Goal: Information Seeking & Learning: Understand process/instructions

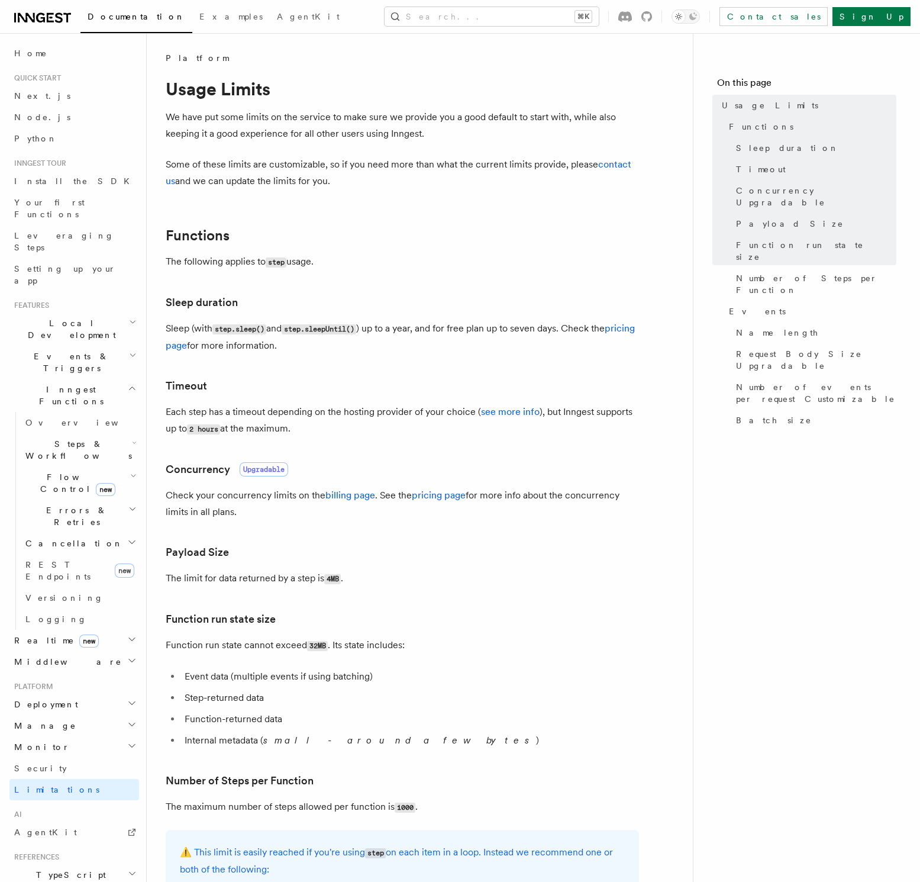
click at [556, 267] on p "The following applies to step usage." at bounding box center [402, 261] width 473 height 17
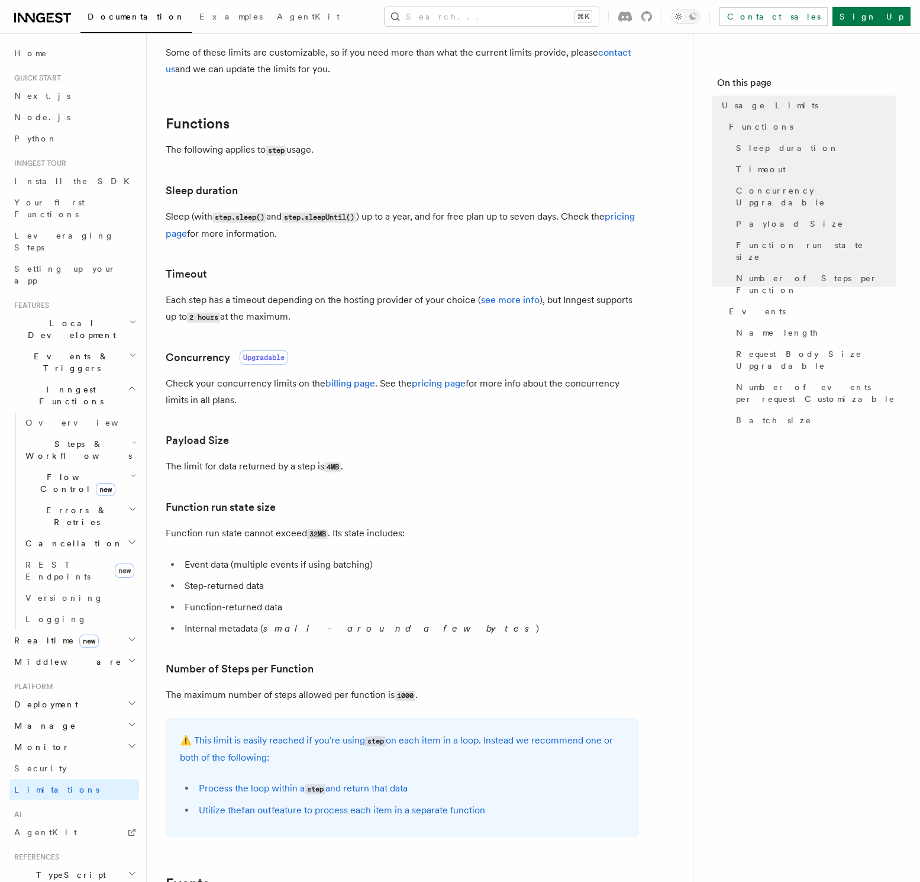
scroll to position [485, 0]
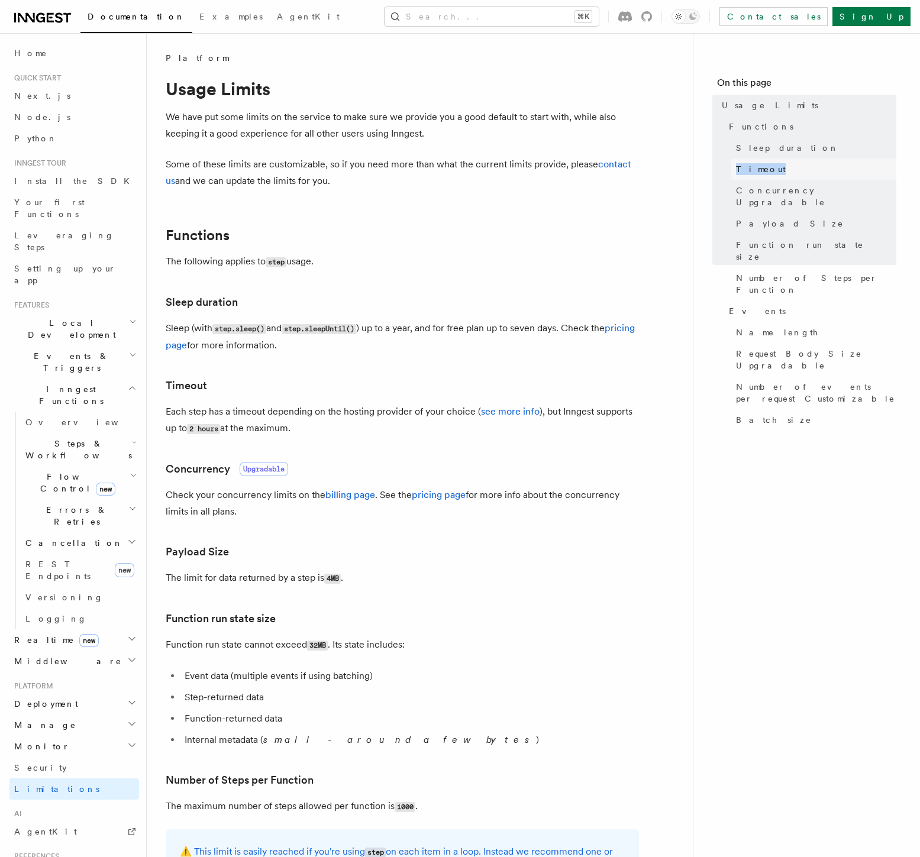
click at [758, 166] on span "Timeout" at bounding box center [761, 169] width 50 height 12
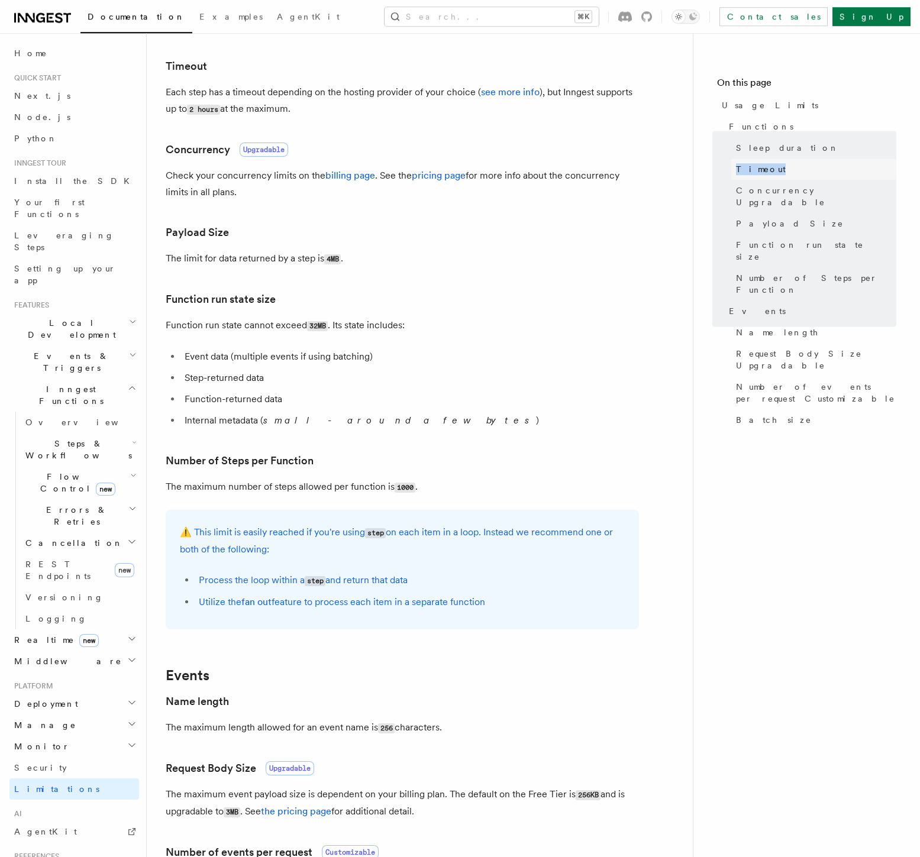
scroll to position [321, 0]
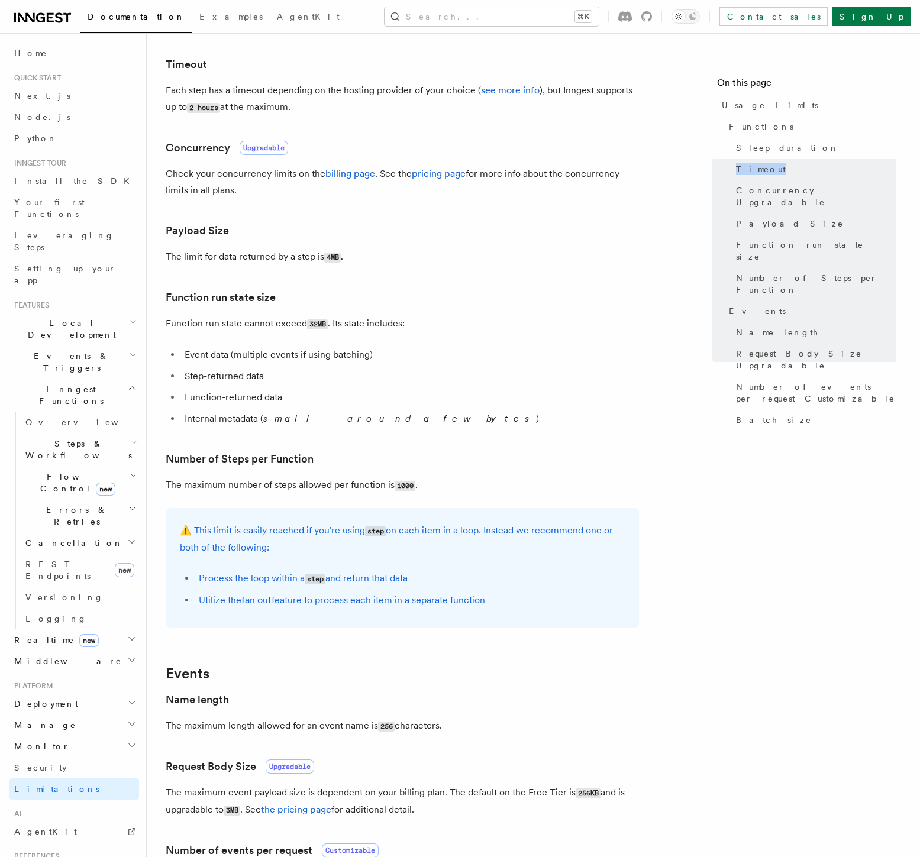
click at [356, 91] on p "Each step has a timeout depending on the hosting provider of your choice ( see …" at bounding box center [402, 99] width 473 height 34
click at [325, 93] on p "Each step has a timeout depending on the hosting provider of your choice ( see …" at bounding box center [402, 99] width 473 height 34
click at [511, 93] on link "see more info" at bounding box center [510, 90] width 59 height 11
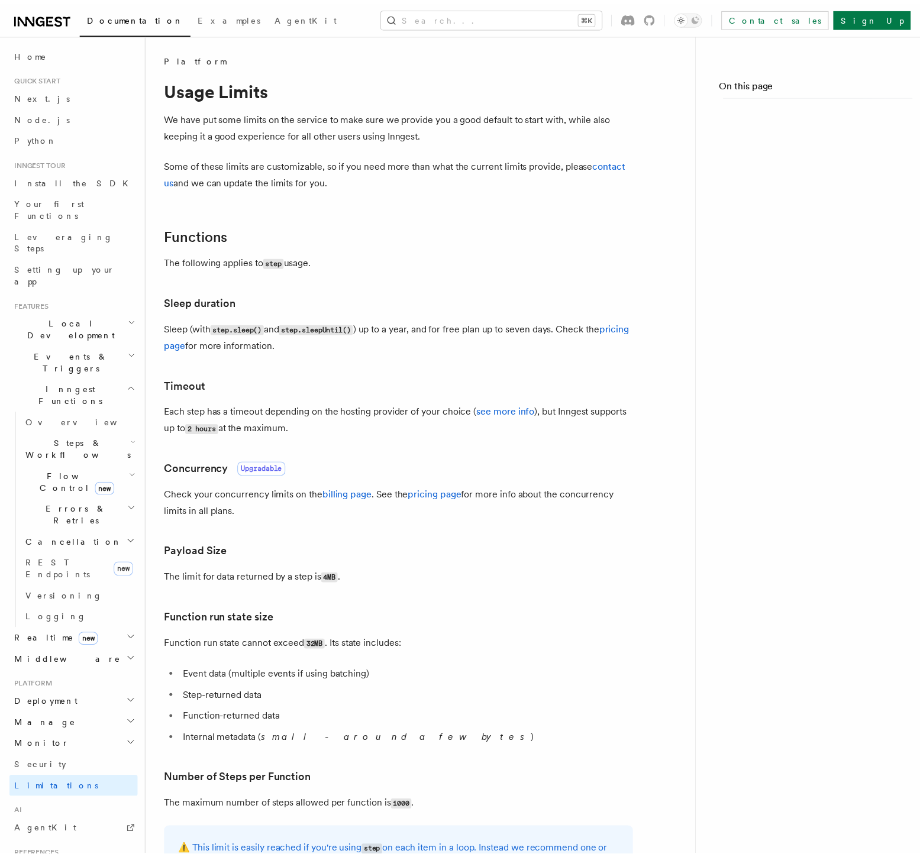
scroll to position [321, 0]
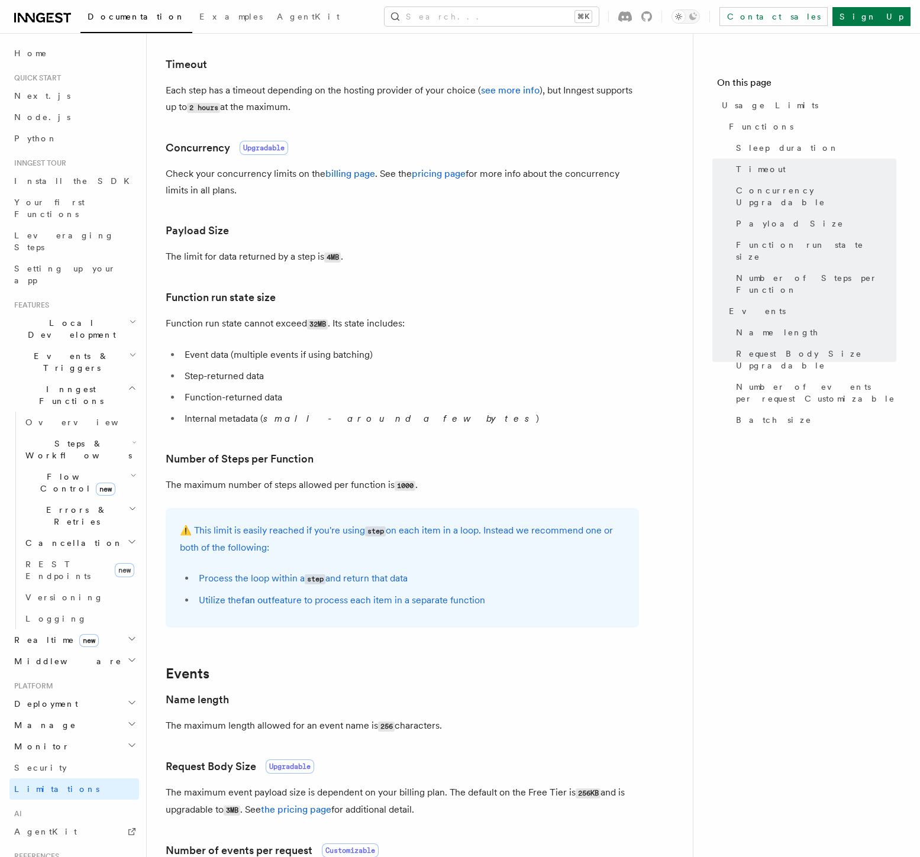
click at [439, 300] on h3 "Function run state size" at bounding box center [402, 297] width 473 height 17
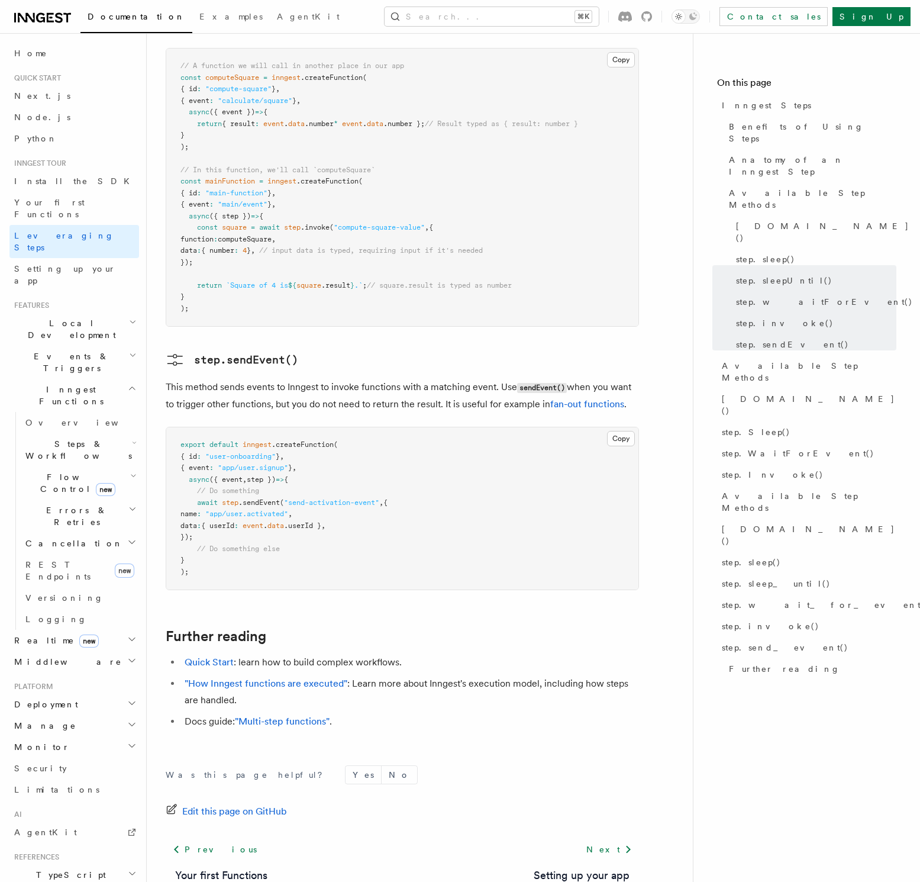
scroll to position [2235, 0]
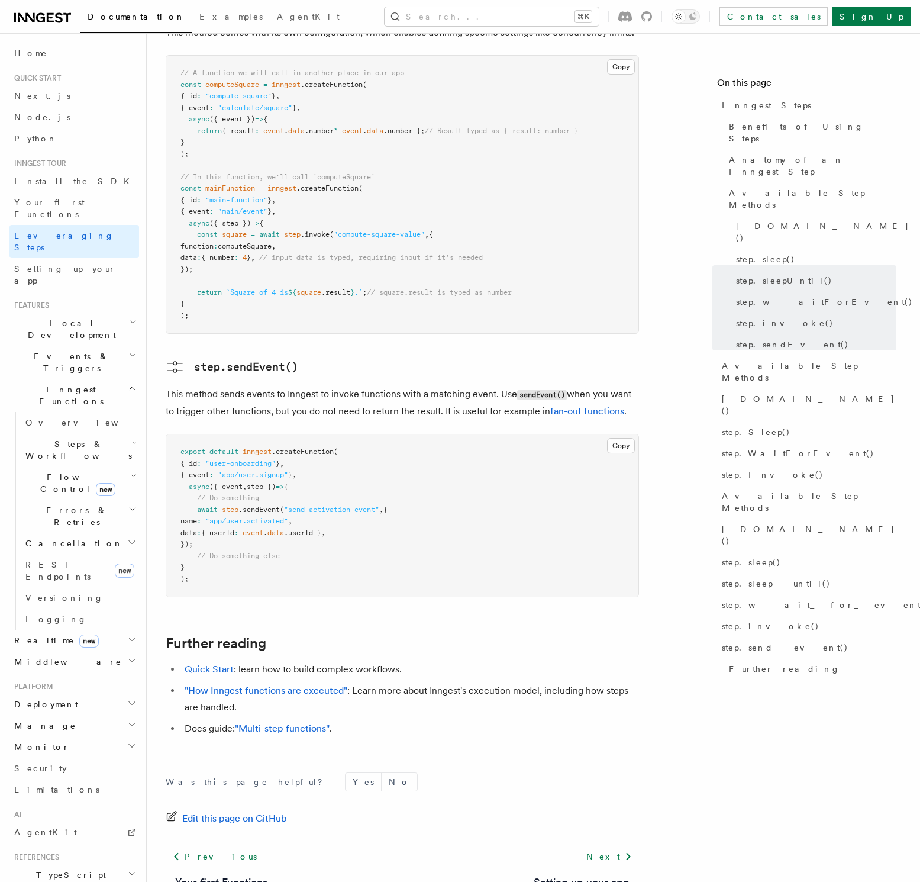
click at [465, 661] on li "Quick Start : learn how to build complex workflows." at bounding box center [410, 669] width 458 height 17
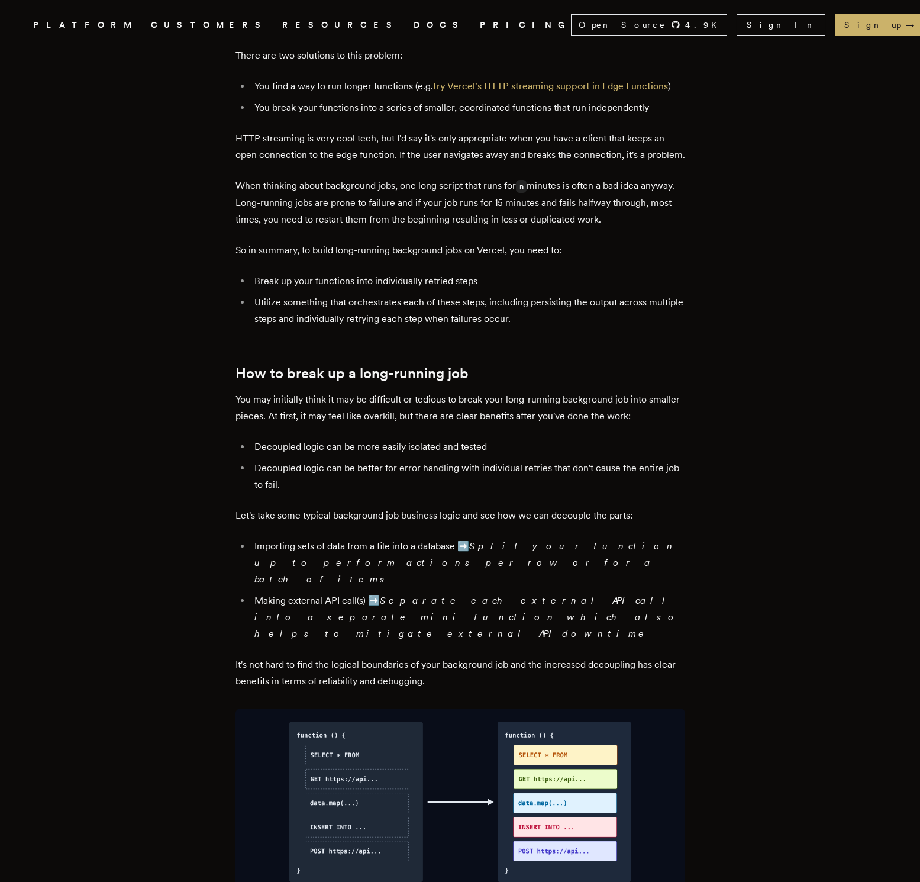
scroll to position [806, 0]
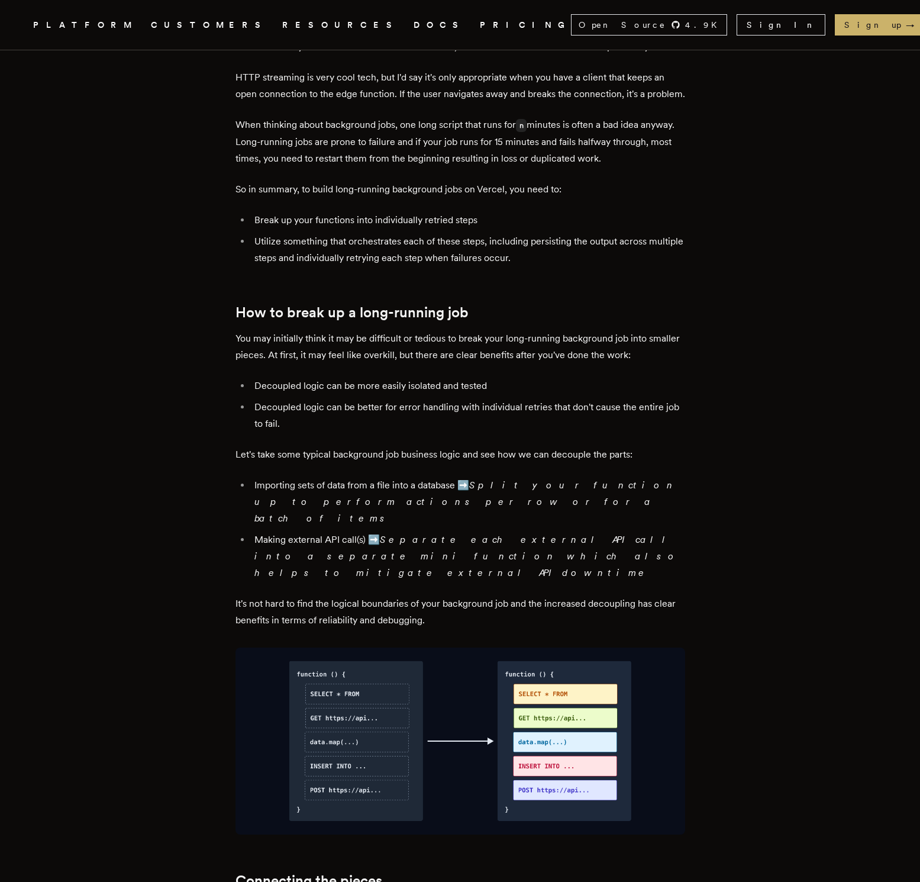
click at [519, 463] on p "Let's take some typical background job business logic and see how we can decoup…" at bounding box center [460, 454] width 450 height 17
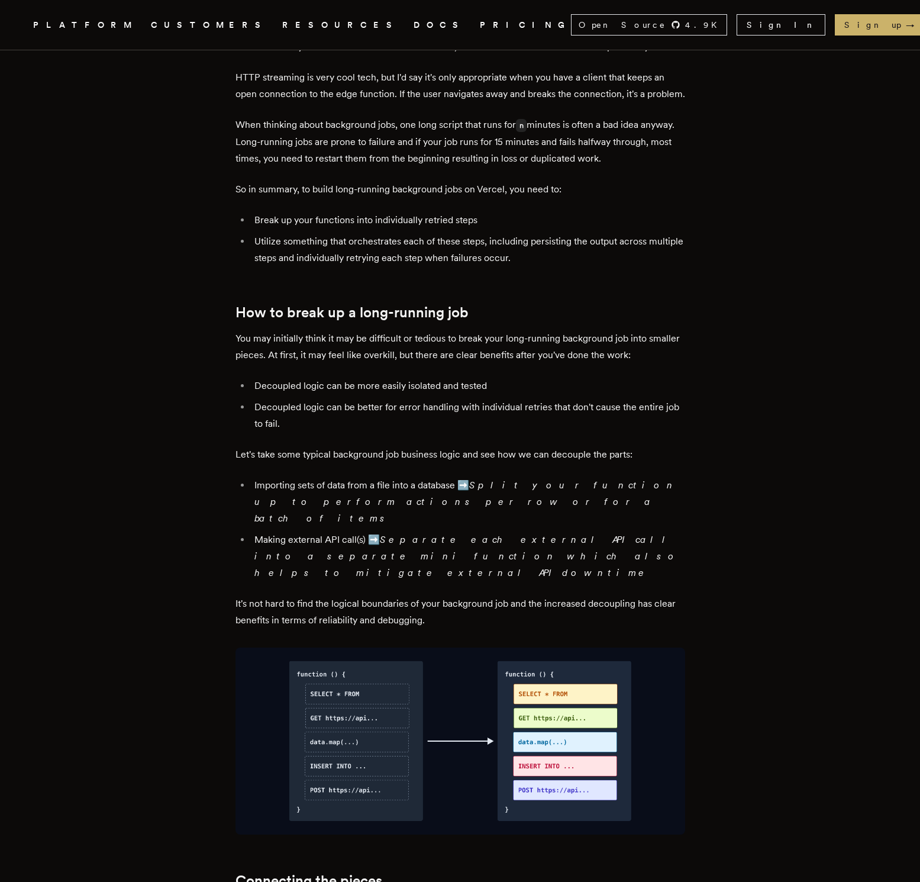
click at [519, 463] on p "Let's take some typical background job business logic and see how we can decoup…" at bounding box center [460, 454] width 450 height 17
click at [586, 432] on li "Decoupled logic can be better for error handling with individual retries that d…" at bounding box center [468, 415] width 434 height 33
click at [590, 461] on p "Let's take some typical background job business logic and see how we can decoup…" at bounding box center [460, 454] width 450 height 17
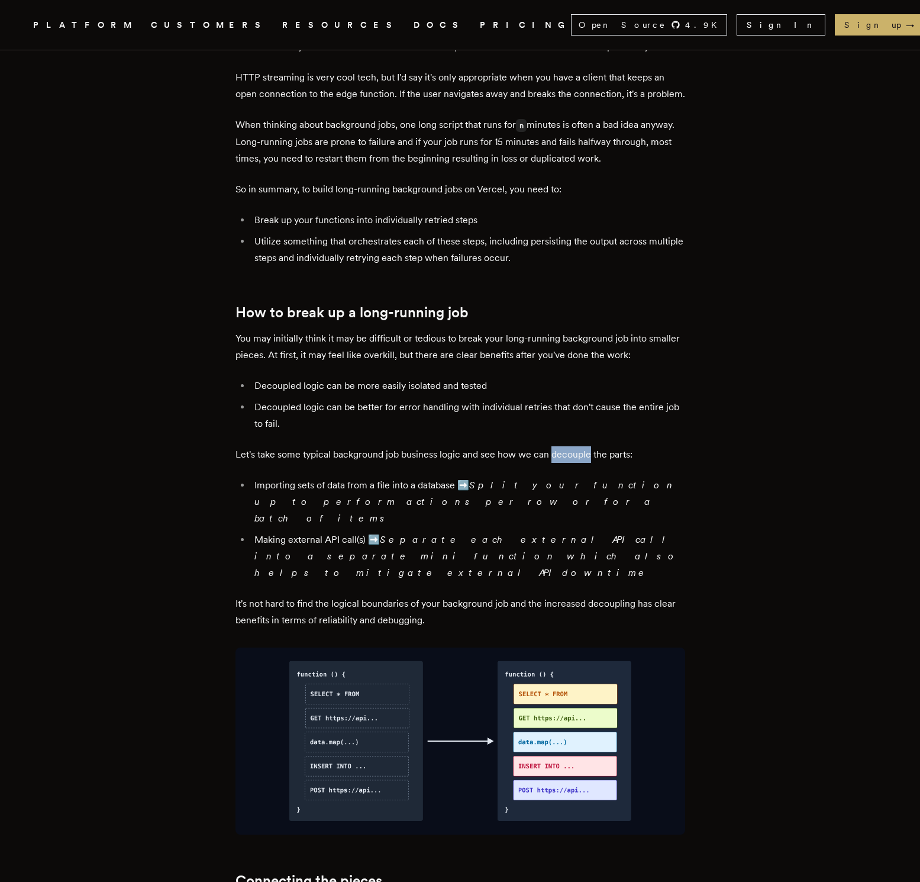
click at [590, 461] on p "Let's take some typical background job business logic and see how we can decoup…" at bounding box center [460, 454] width 450 height 17
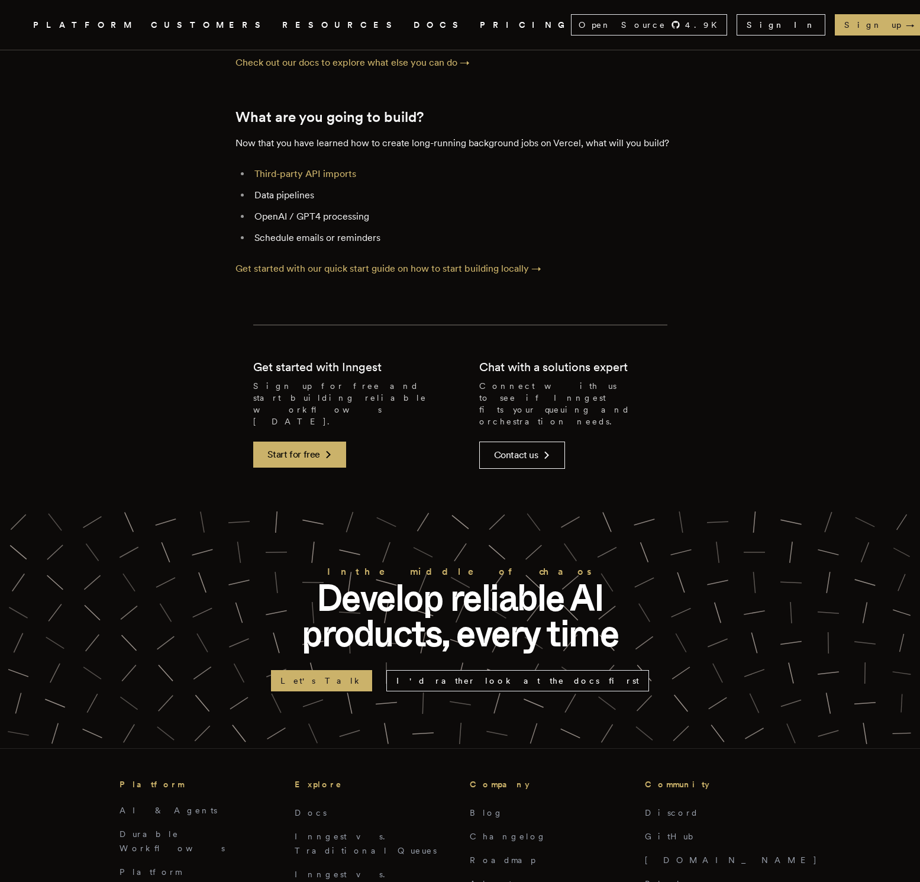
scroll to position [5003, 0]
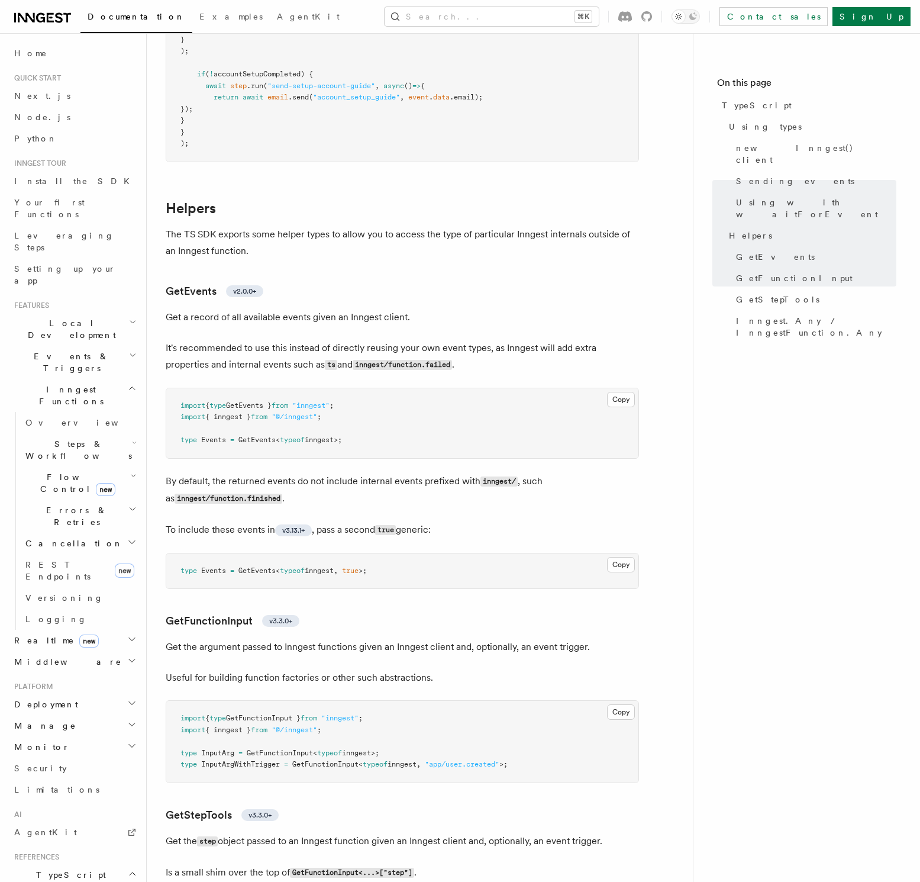
scroll to position [1987, 0]
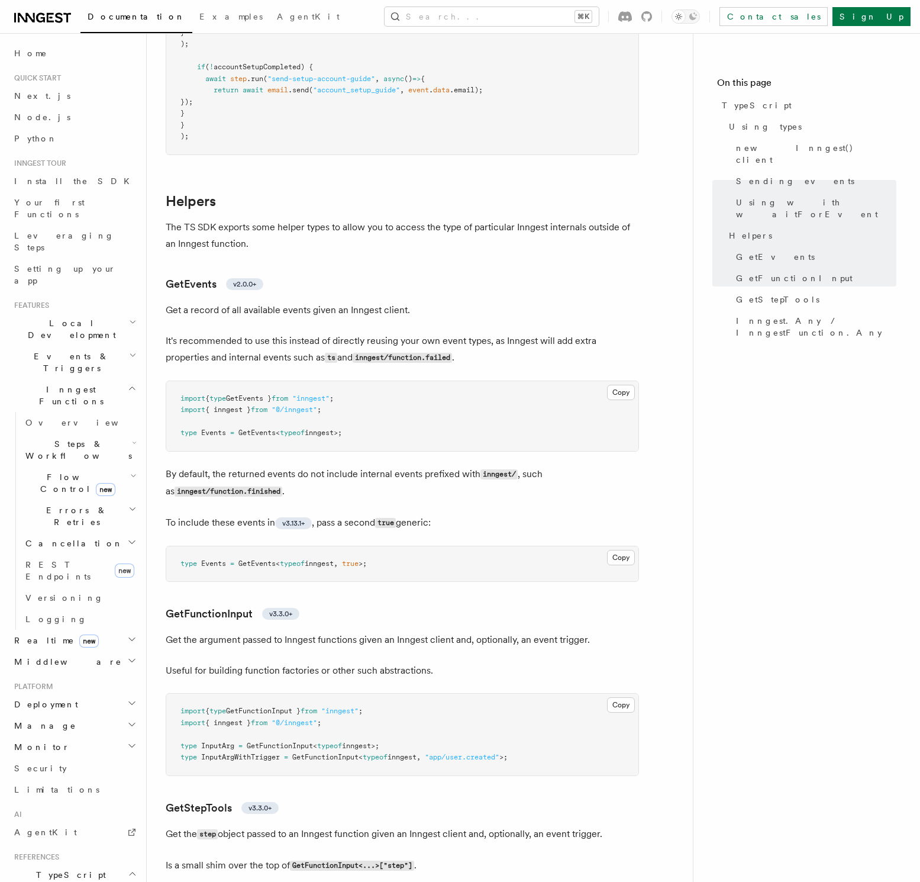
click at [359, 567] on span "true" at bounding box center [350, 563] width 17 height 8
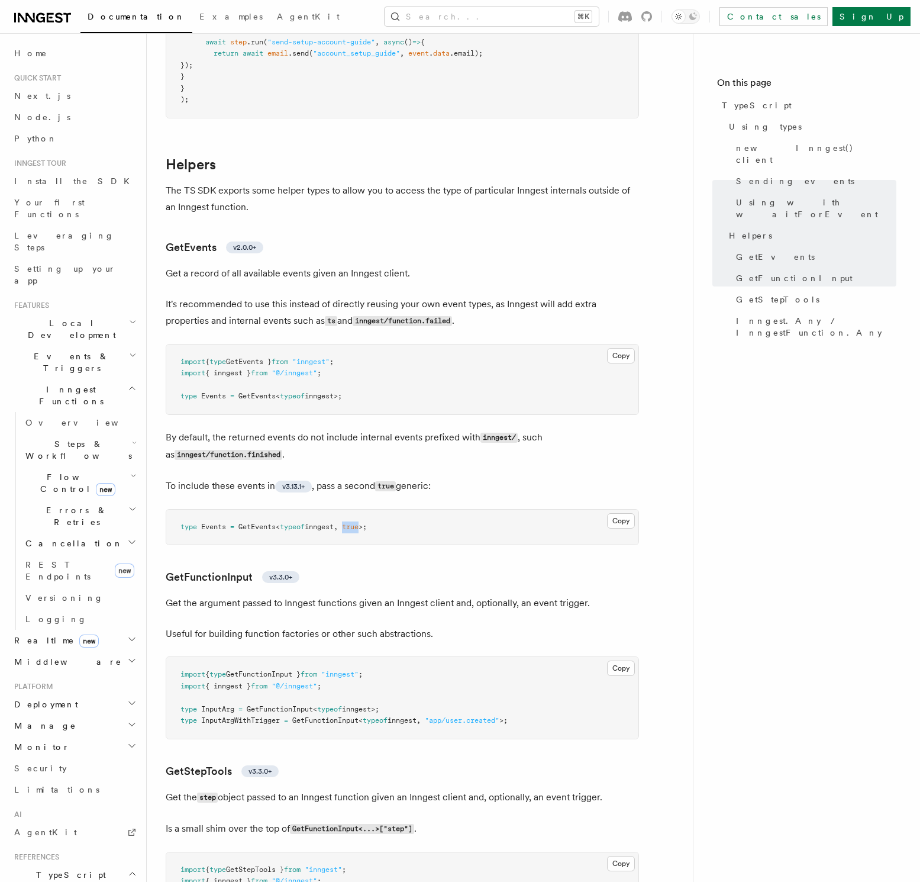
scroll to position [2199, 0]
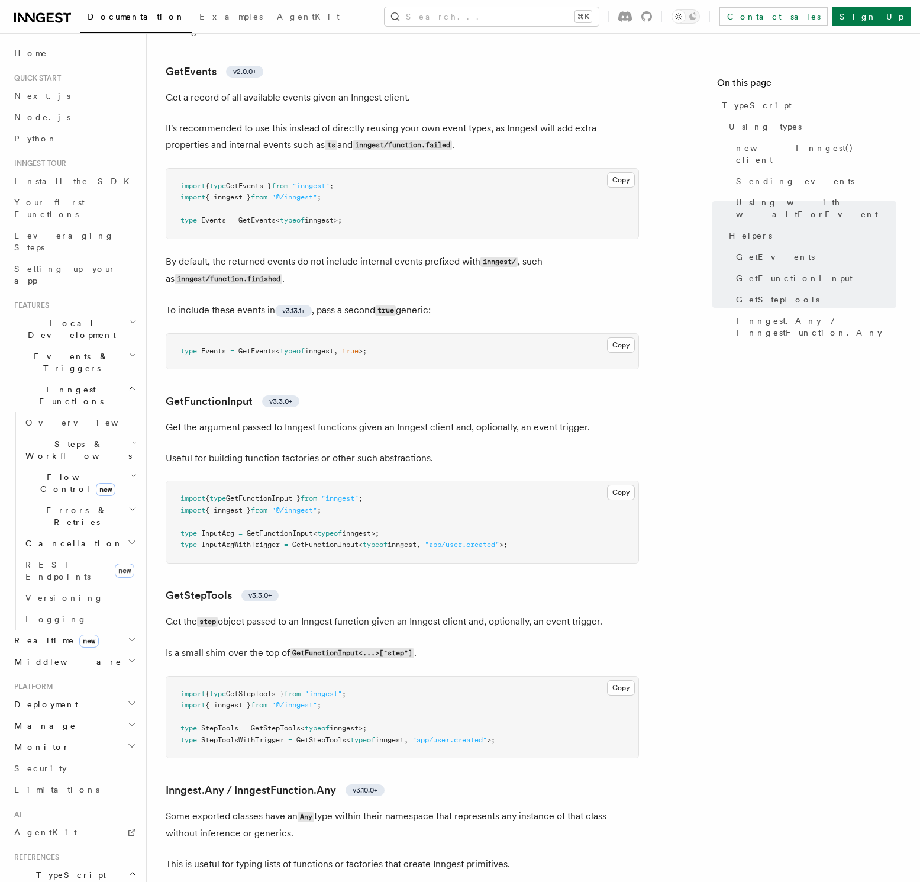
click at [234, 732] on span "StepTools" at bounding box center [219, 728] width 37 height 8
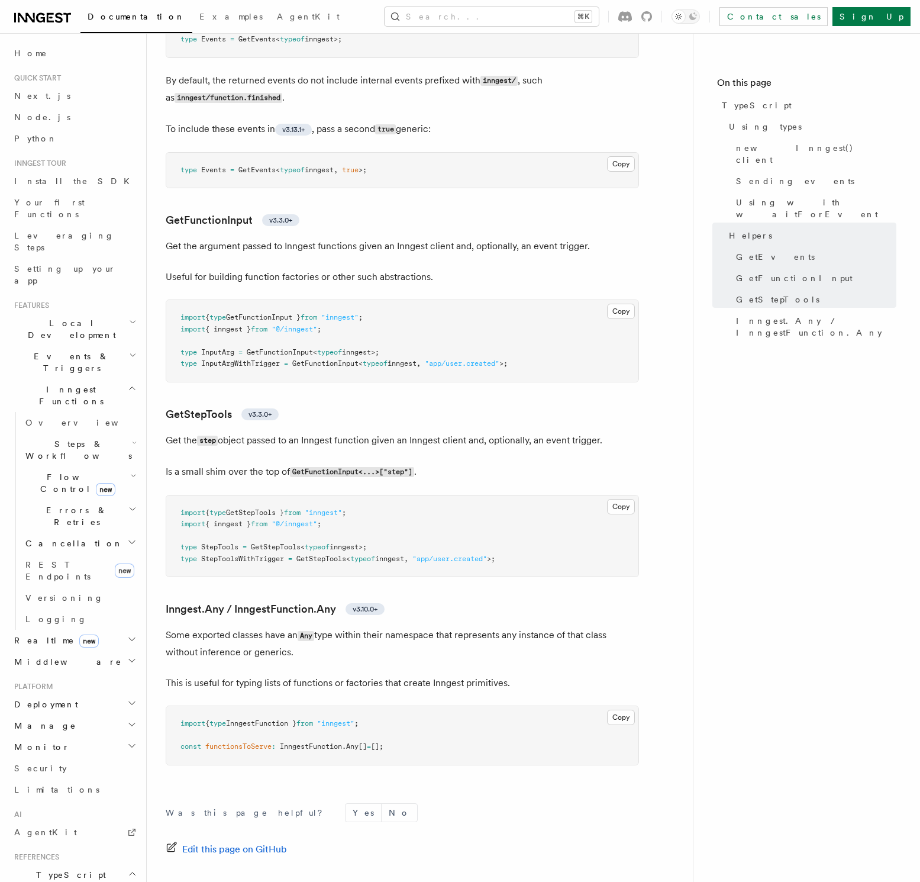
click at [284, 516] on span "GetStepTools }" at bounding box center [255, 512] width 58 height 8
copy span "import { type GetStepTools } from "inngest" ;"
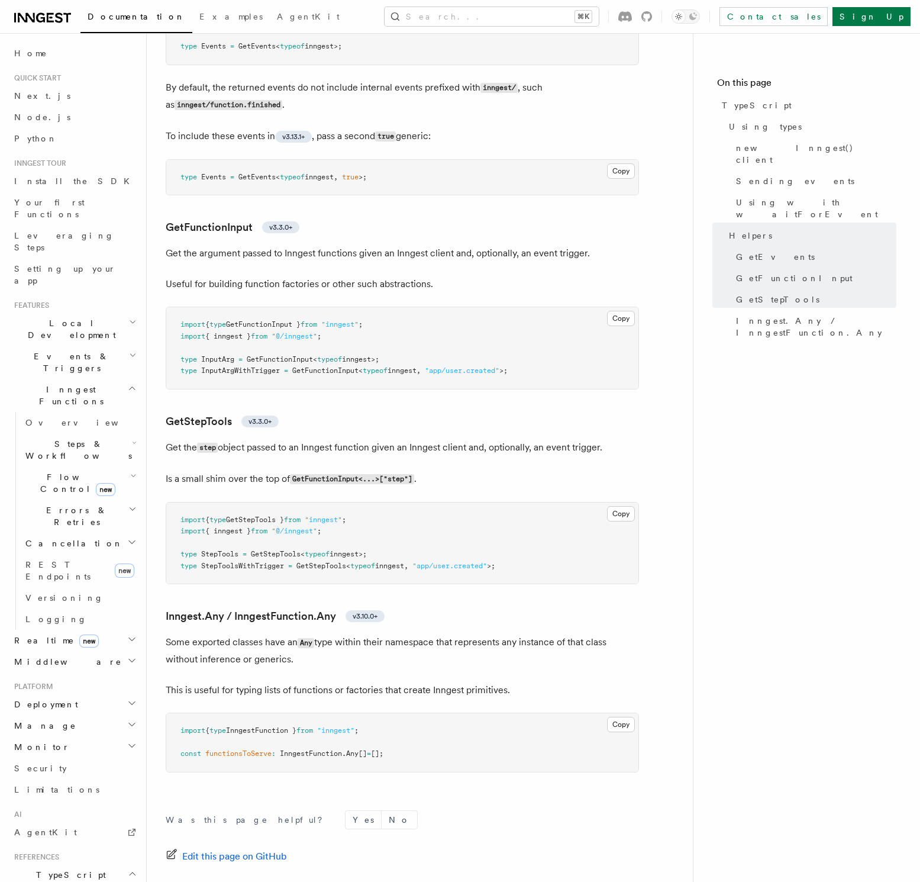
click at [463, 570] on span ""app/user.created"" at bounding box center [449, 565] width 75 height 8
click at [342, 524] on span ""inngest"" at bounding box center [323, 519] width 37 height 8
click at [355, 535] on pre "import { type GetStepTools } from "inngest" ; import { inngest } from "@/innges…" at bounding box center [402, 543] width 472 height 82
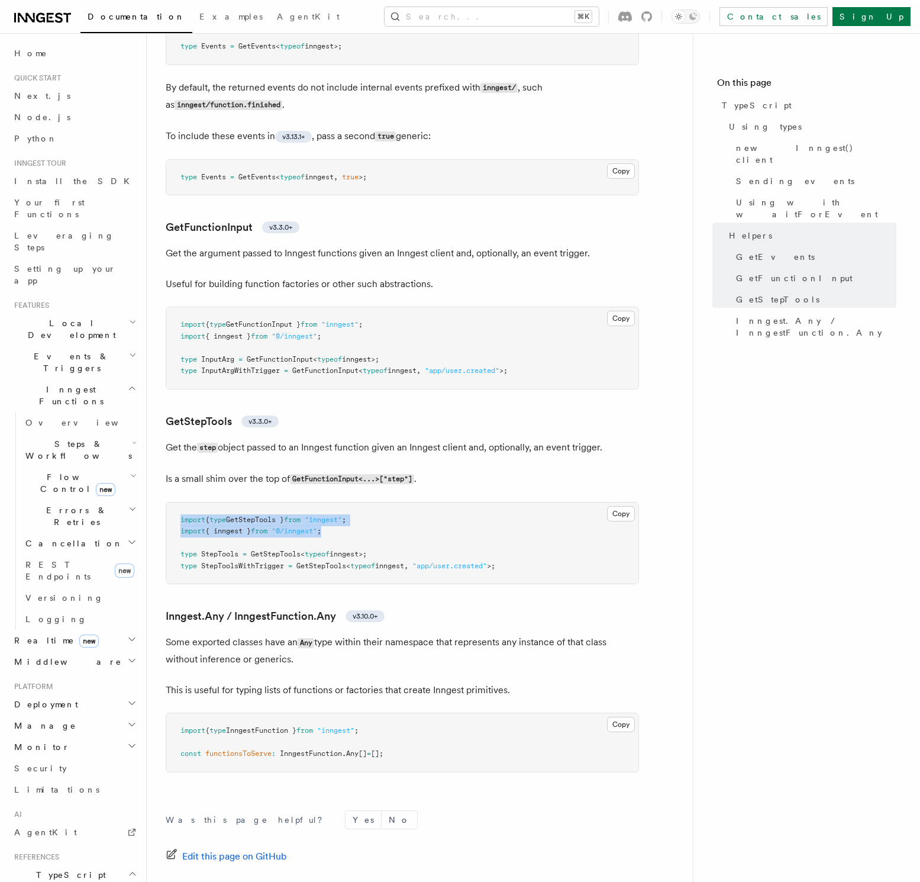
copy code "import { type GetStepTools } from "inngest" ; import { inngest } from "@/innges…"
click at [306, 567] on span "GetStepTools" at bounding box center [321, 565] width 50 height 8
click at [306, 568] on span "GetStepTools" at bounding box center [321, 565] width 50 height 8
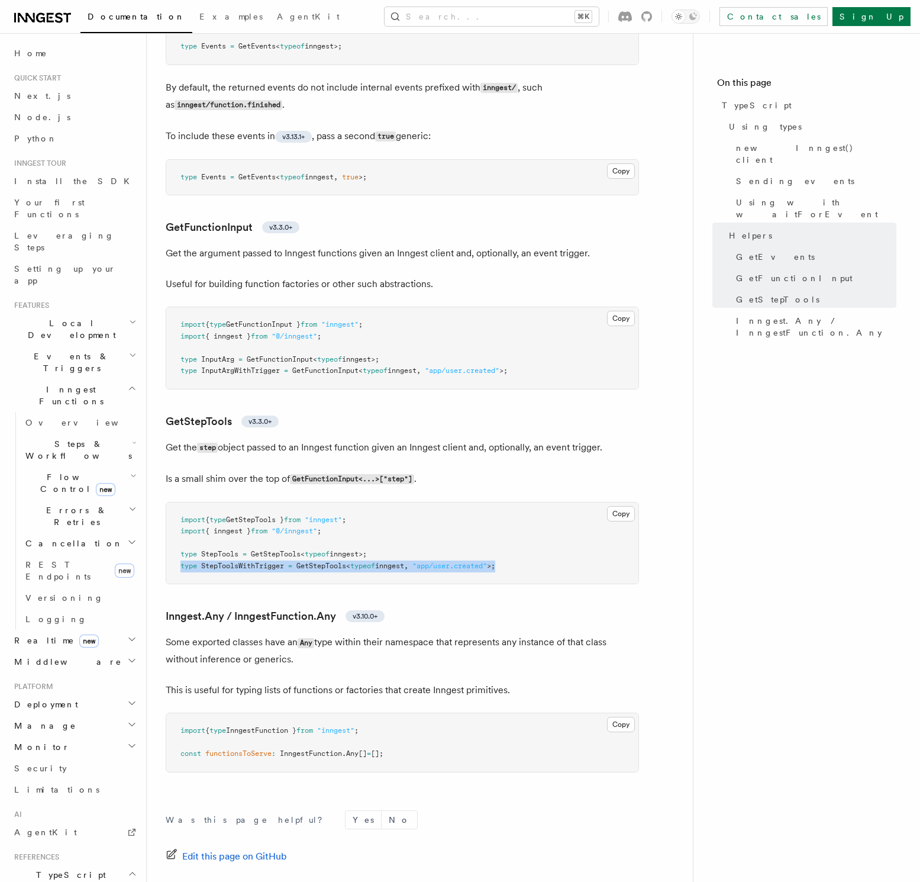
click at [306, 569] on span "GetStepTools" at bounding box center [321, 565] width 50 height 8
copy code "type StepToolsWithTrigger = GetStepTools < typeof inngest , "app/user.created" …"
click at [279, 558] on span "GetStepTools" at bounding box center [276, 554] width 50 height 8
copy code "type StepTools = GetStepTools < typeof inngest>;"
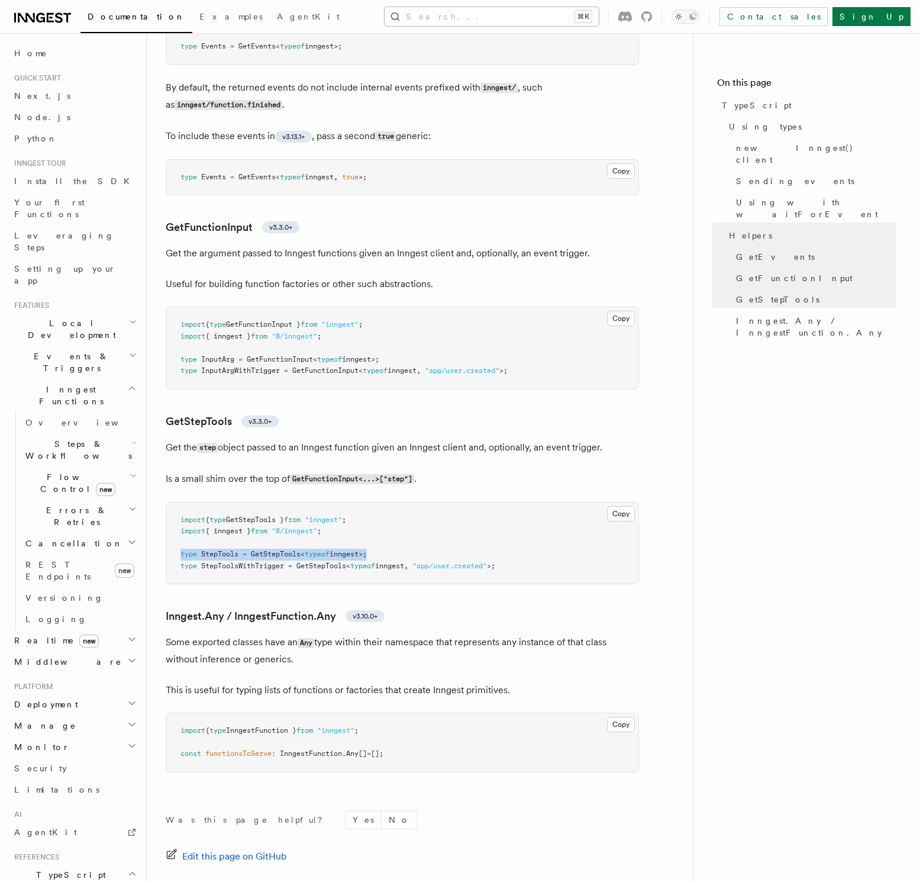
click at [553, 19] on button "Search... ⌘K" at bounding box center [492, 16] width 214 height 19
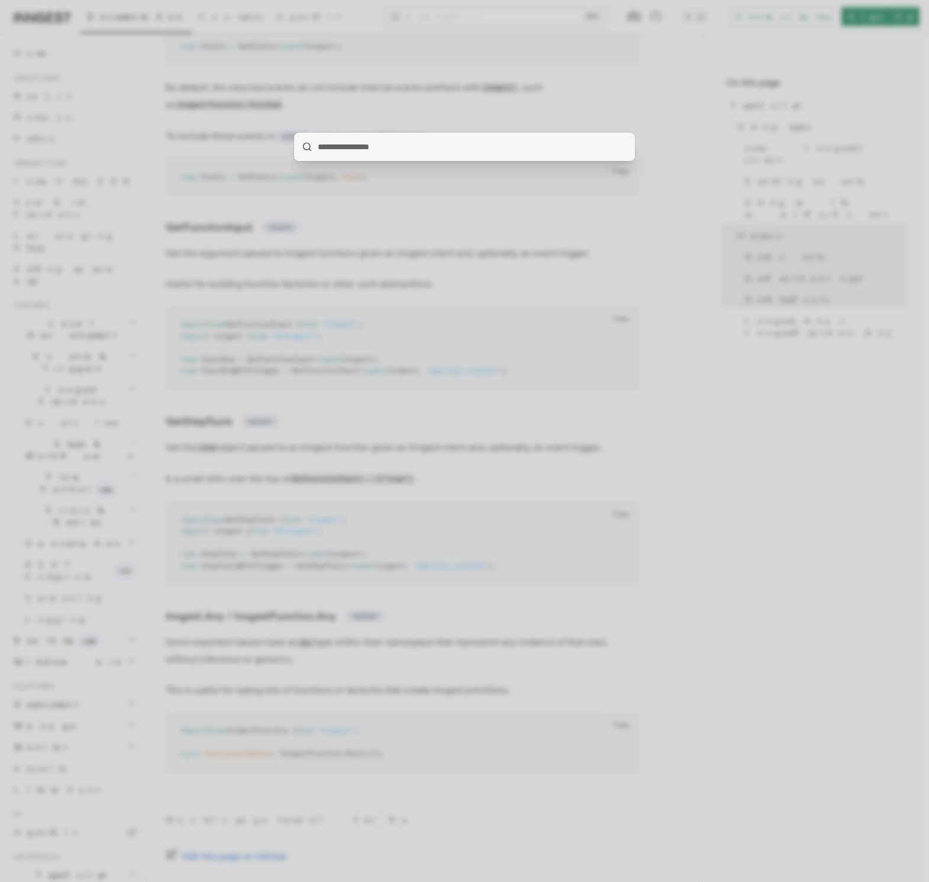
type input "**********"
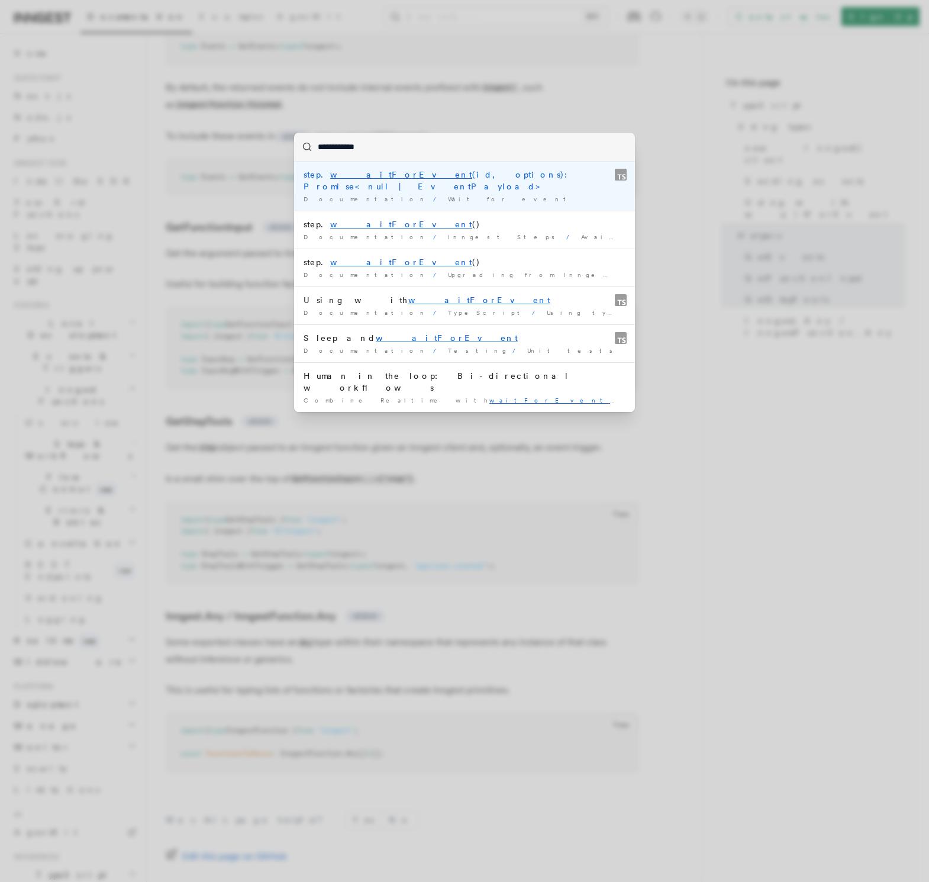
click at [367, 176] on mark "waitForEvent" at bounding box center [401, 174] width 142 height 9
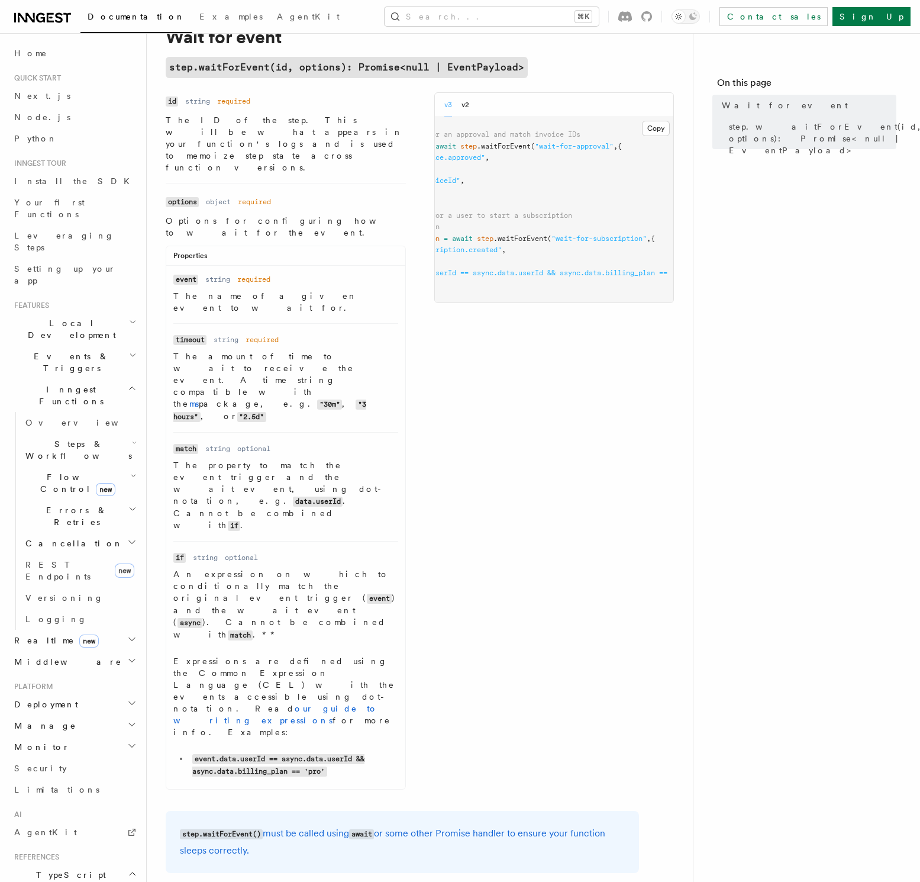
scroll to position [0, 143]
click at [199, 399] on link "ms" at bounding box center [193, 403] width 9 height 9
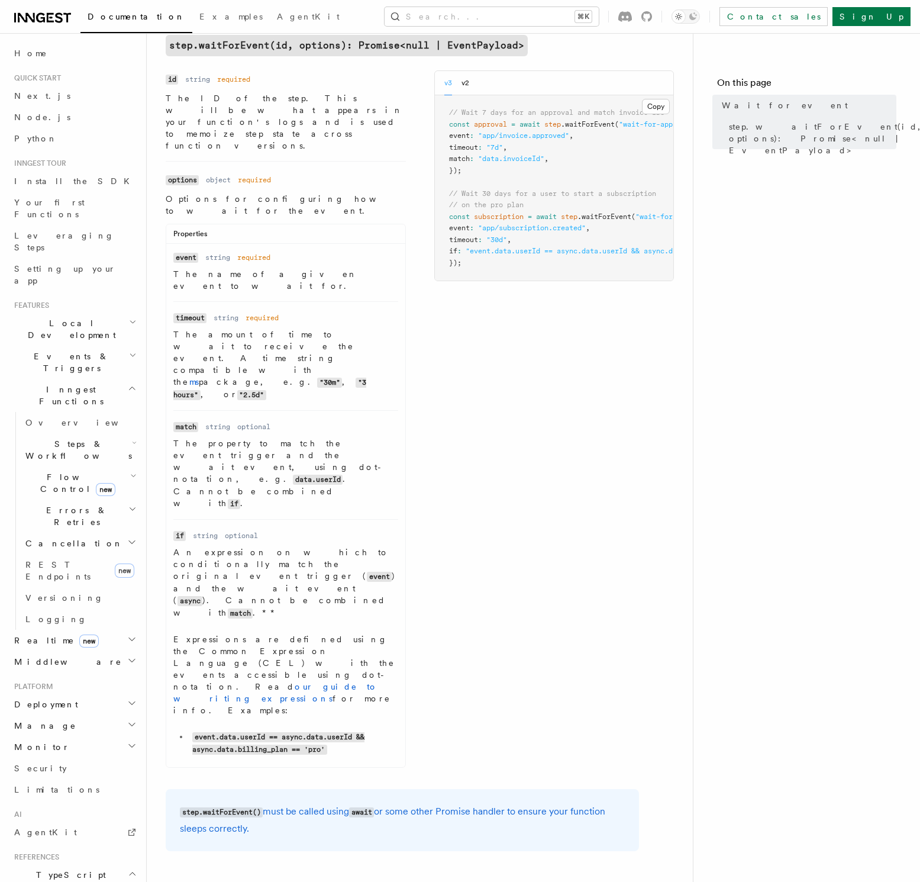
click at [501, 365] on div "Name id Type string Required required Description The ID of the step. This will…" at bounding box center [420, 422] width 508 height 704
drag, startPoint x: 469, startPoint y: 172, endPoint x: 445, endPoint y: 127, distance: 50.6
click at [445, 127] on pre "// Wait 7 days for an approval and match invoice IDs const approval = await ste…" at bounding box center [554, 187] width 239 height 185
click at [501, 142] on pre "// Wait 7 days for an approval and match invoice IDs const approval = await ste…" at bounding box center [554, 187] width 239 height 185
drag, startPoint x: 521, startPoint y: 125, endPoint x: 525, endPoint y: 168, distance: 43.4
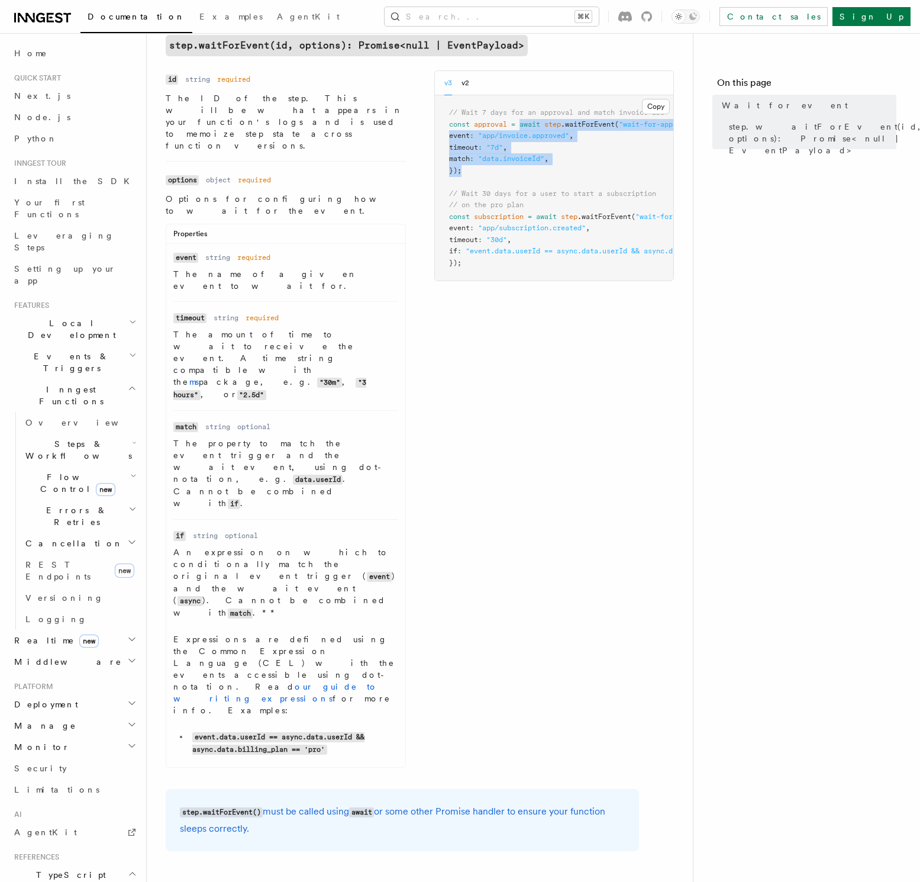
click at [525, 168] on pre "// Wait 7 days for an approval and match invoice IDs const approval = await ste…" at bounding box center [554, 187] width 239 height 185
copy code "await step .waitForEvent ( "wait-for-approval" , { event : "app/invoice.approve…"
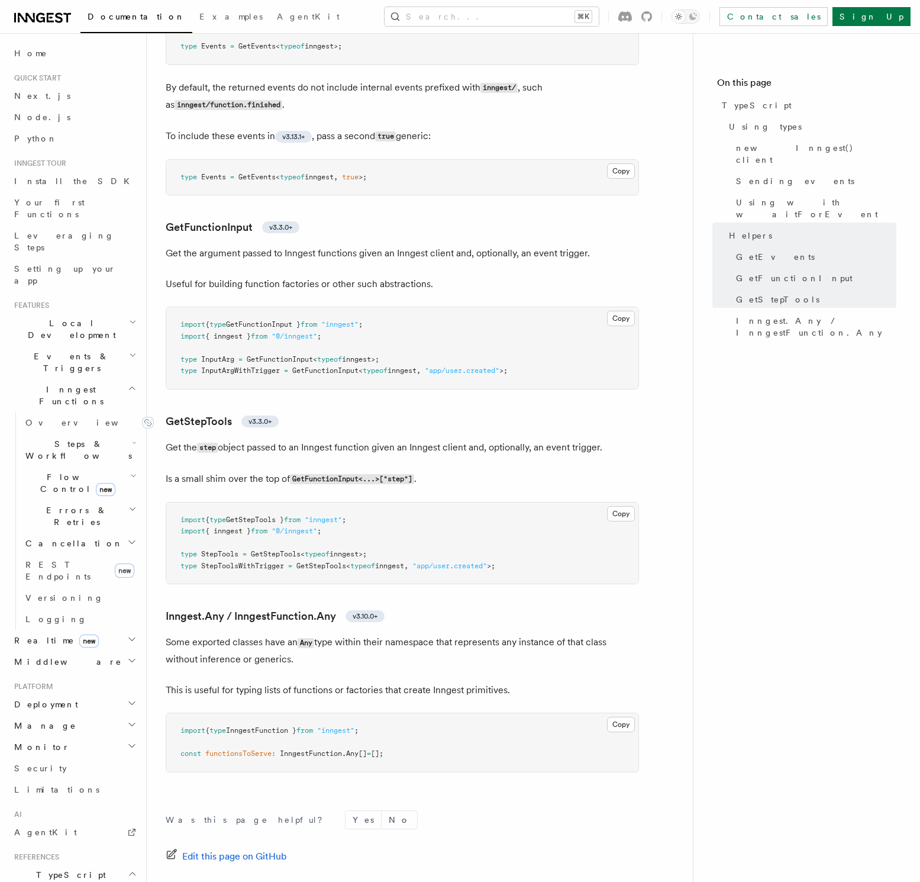
click at [189, 421] on link "GetStepTools v3.3.0+" at bounding box center [222, 421] width 113 height 17
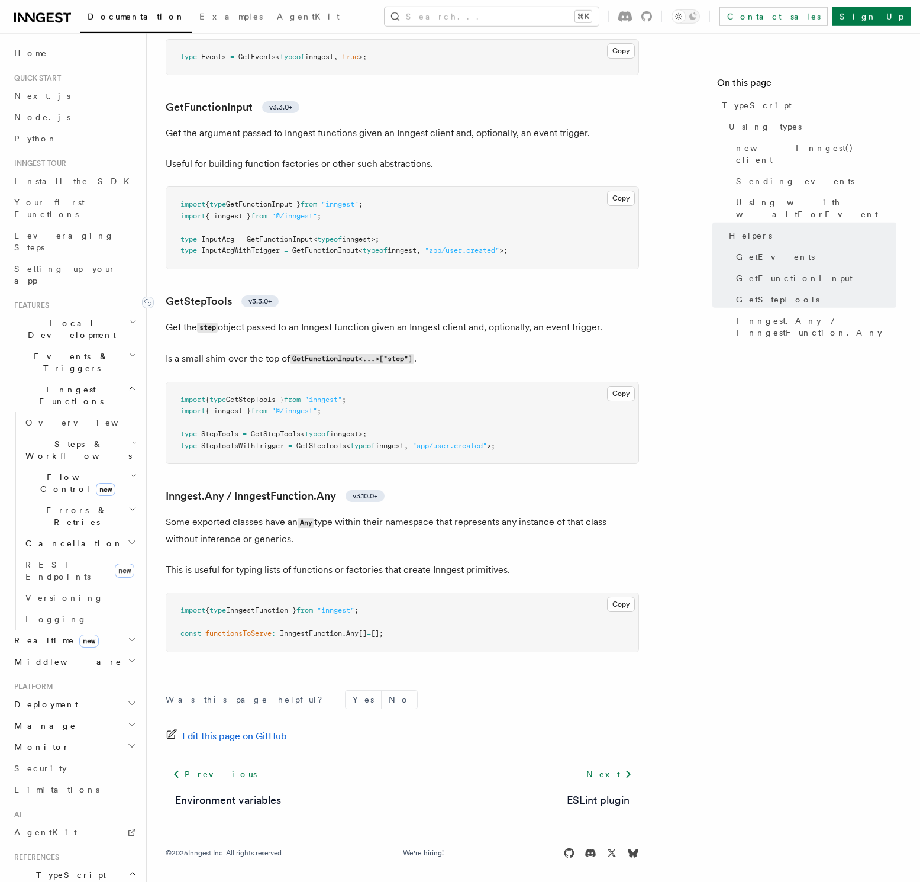
scroll to position [2500, 0]
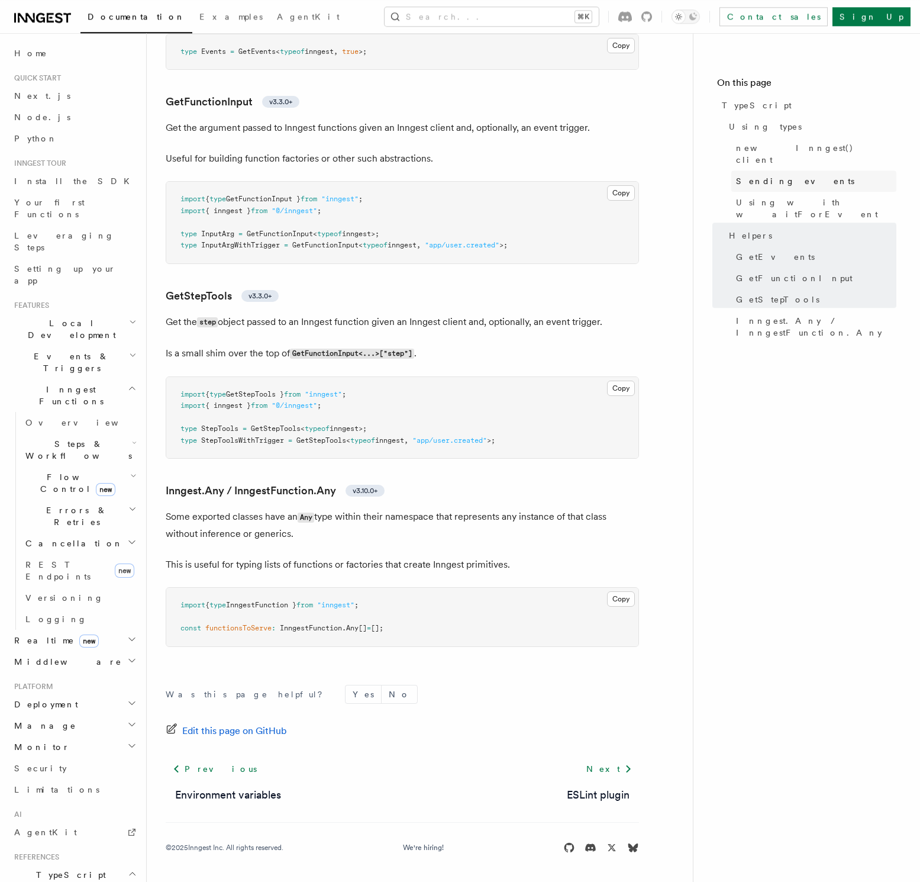
click at [781, 175] on span "Sending events" at bounding box center [795, 181] width 118 height 12
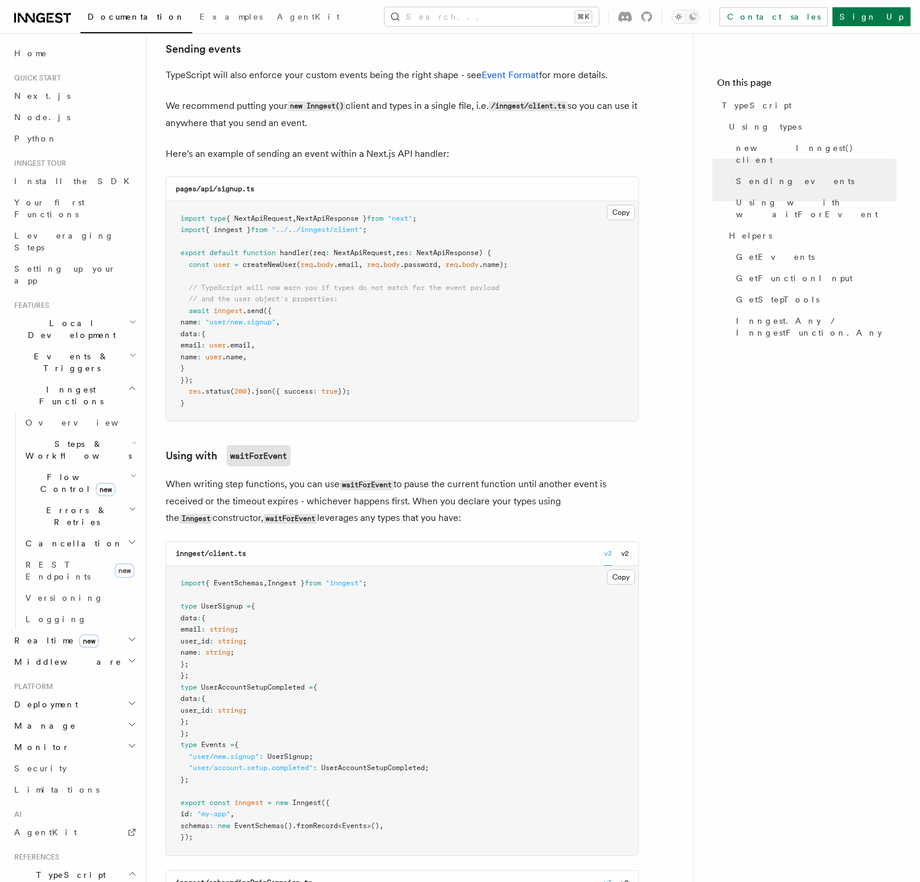
scroll to position [911, 0]
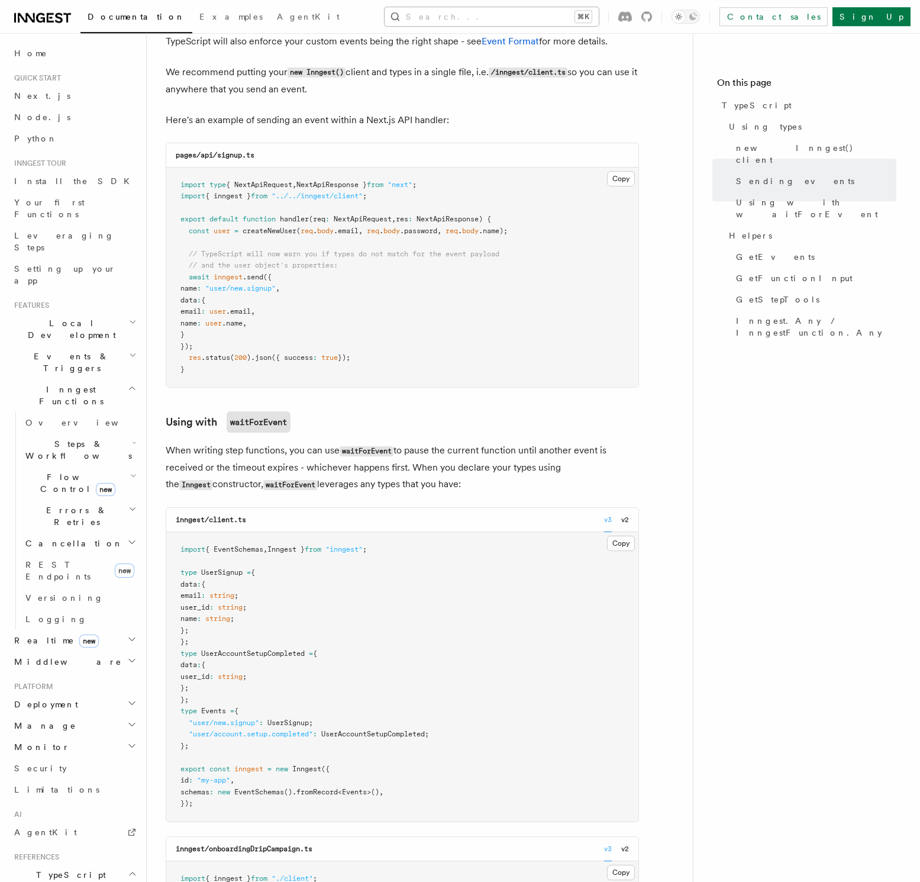
click at [593, 8] on button "Search... ⌘K" at bounding box center [492, 16] width 214 height 19
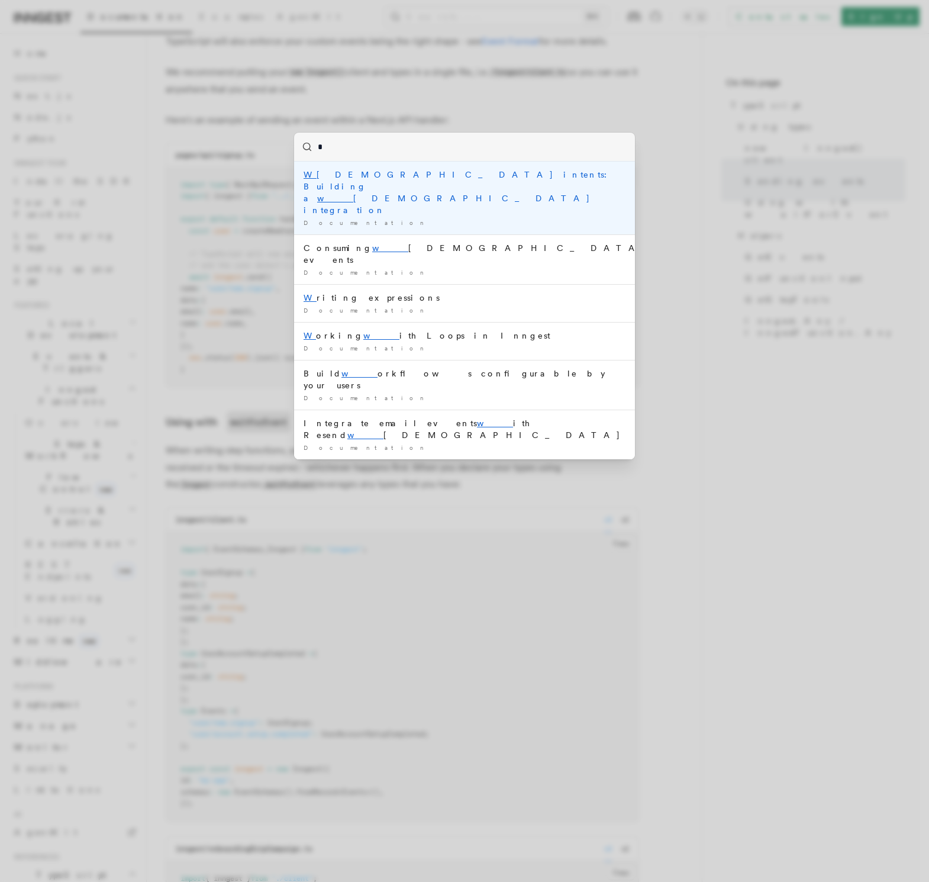
type input "**"
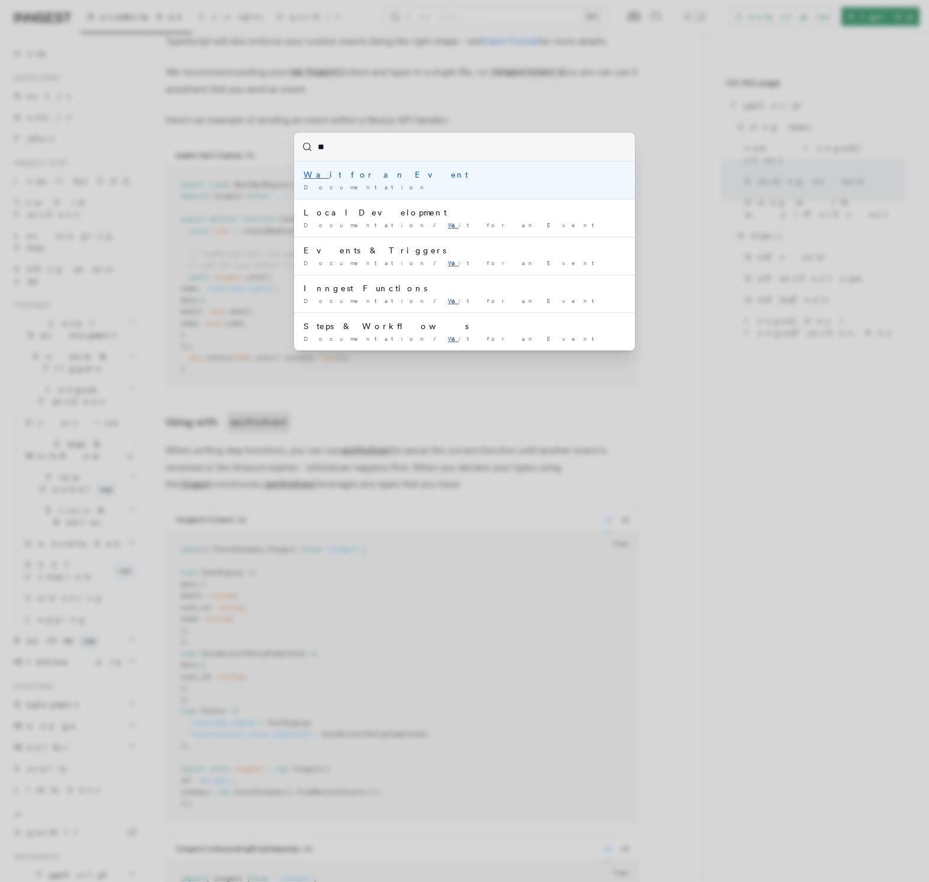
click at [401, 176] on div "Wa it for an Event" at bounding box center [465, 175] width 322 height 12
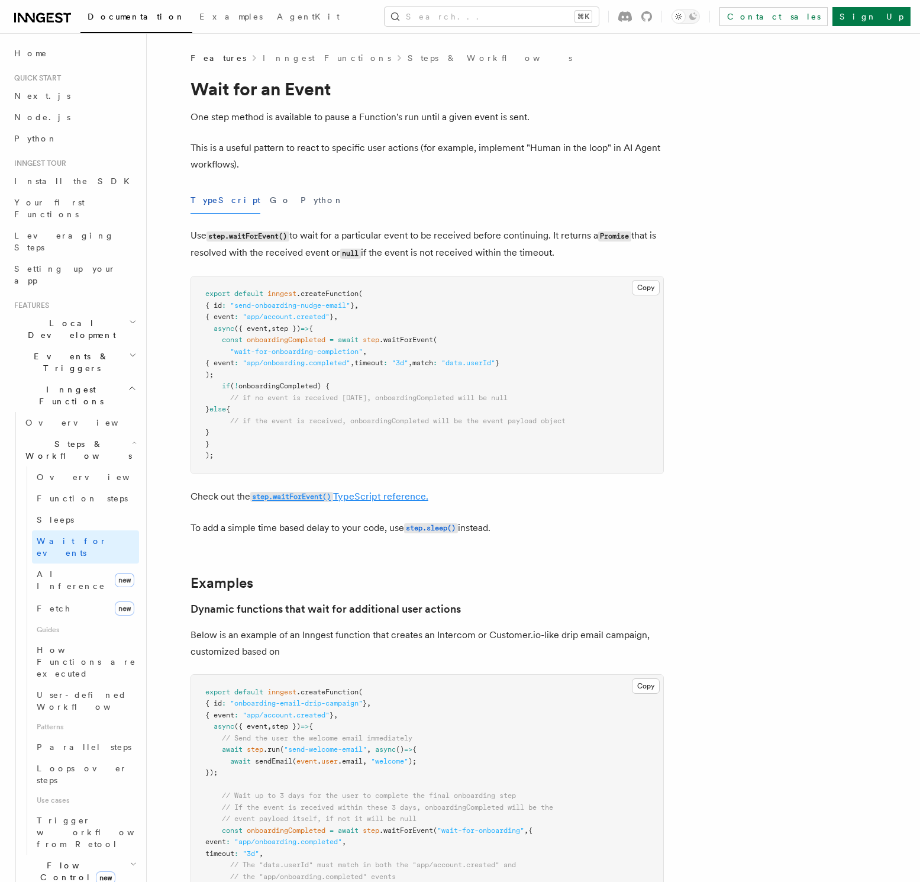
click at [311, 495] on code "step.waitForEvent()" at bounding box center [291, 497] width 83 height 10
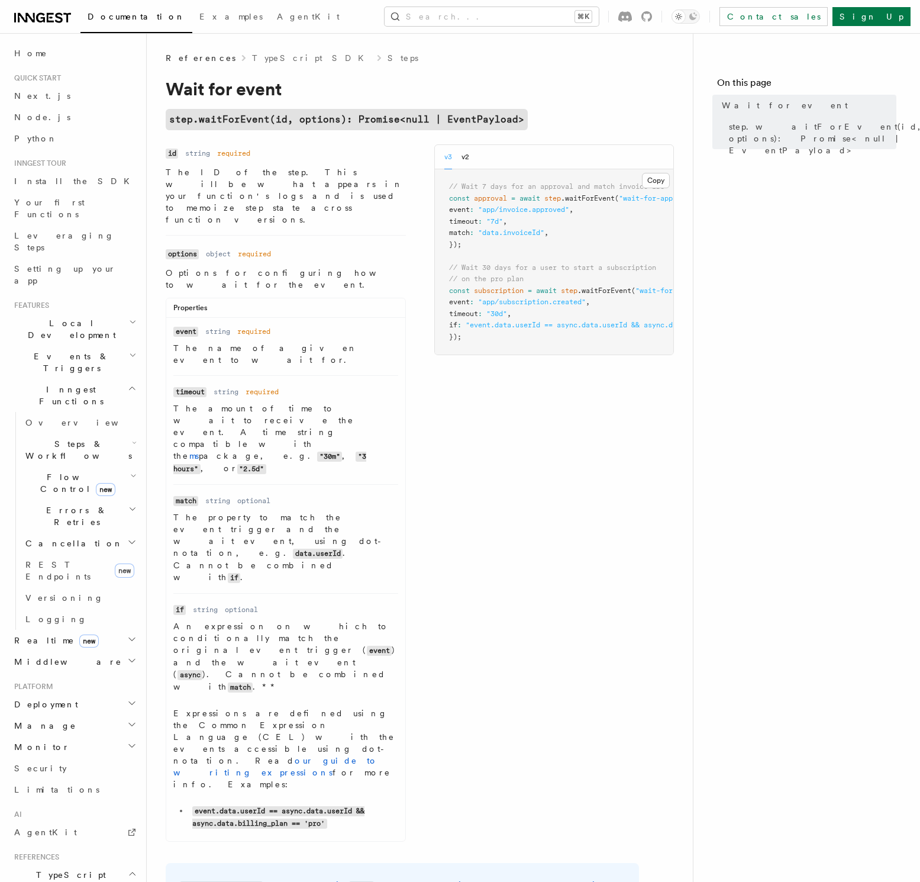
drag, startPoint x: 899, startPoint y: 495, endPoint x: 569, endPoint y: 322, distance: 372.6
click at [568, 322] on span ""event.data.userId == async.data.userId && async.data.billing_plan == 'pro'"" at bounding box center [623, 325] width 315 height 8
click at [569, 322] on span ""event.data.userId == async.data.userId && async.data.billing_plan == 'pro'"" at bounding box center [623, 325] width 315 height 8
copy code "if : "event.data.userId == async.data.userId && async.data.billing_plan == 'pro…"
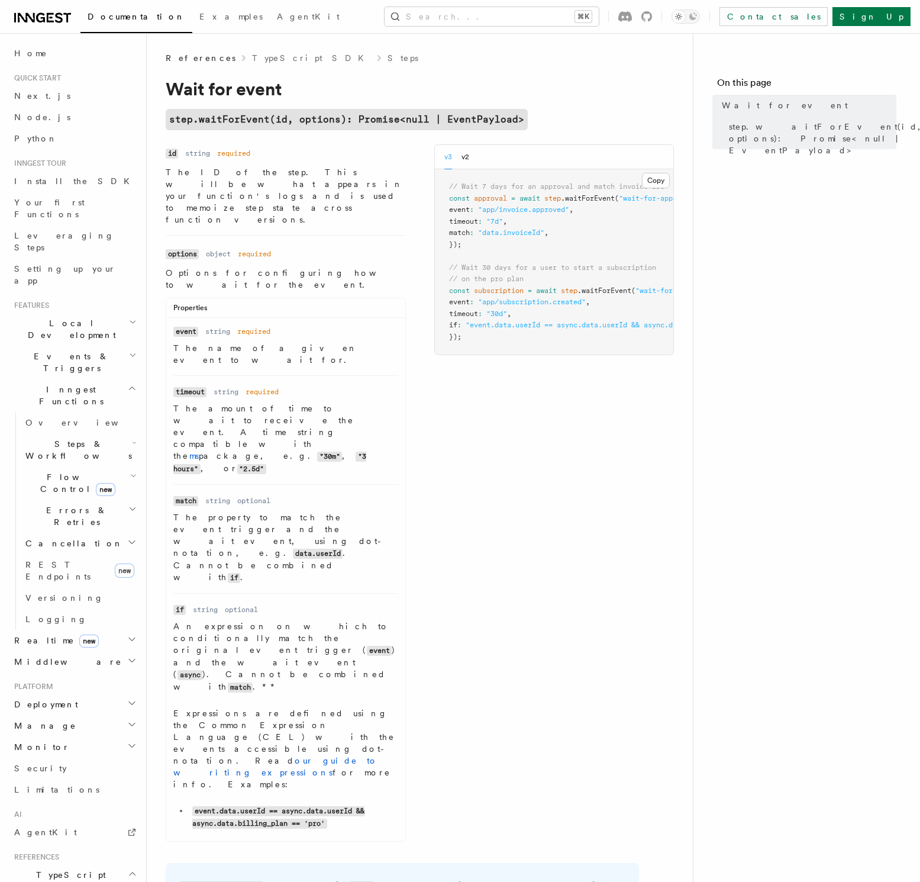
click at [544, 492] on div "Name id Type string Required required Description The ID of the step. This will…" at bounding box center [420, 496] width 508 height 704
click at [321, 494] on dl "Name match Type string Required optional Description The property to match the …" at bounding box center [285, 538] width 225 height 89
click at [584, 432] on div "Name id Type string Required required Description The ID of the step. This will…" at bounding box center [420, 496] width 508 height 704
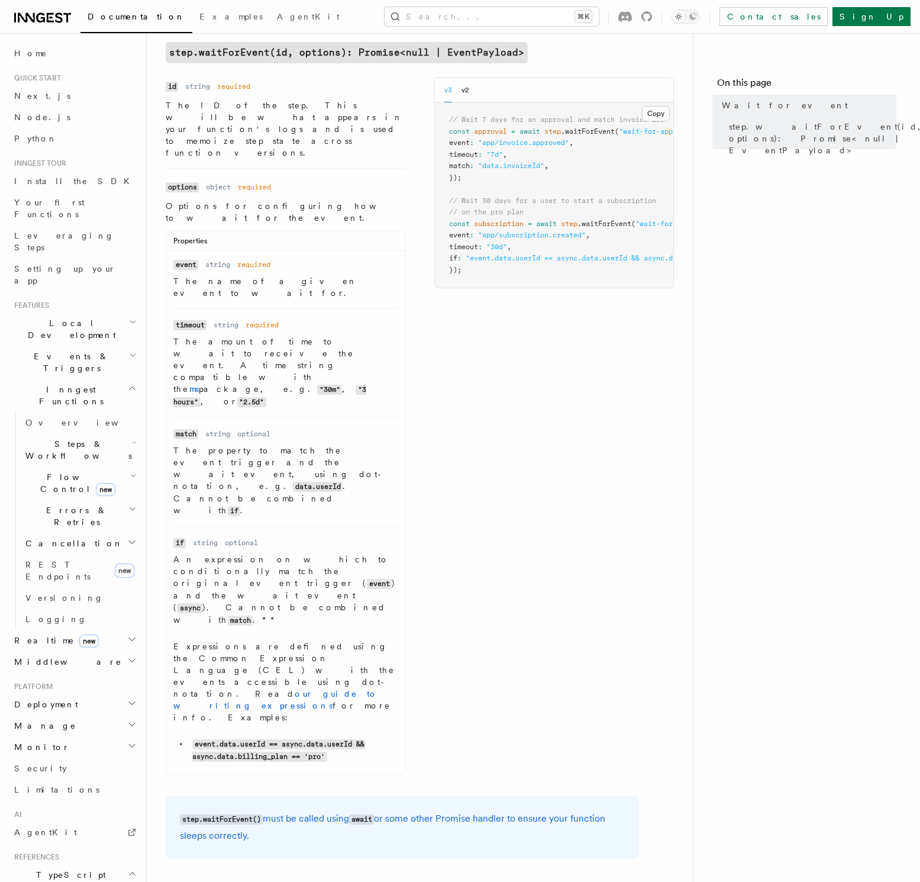
scroll to position [74, 0]
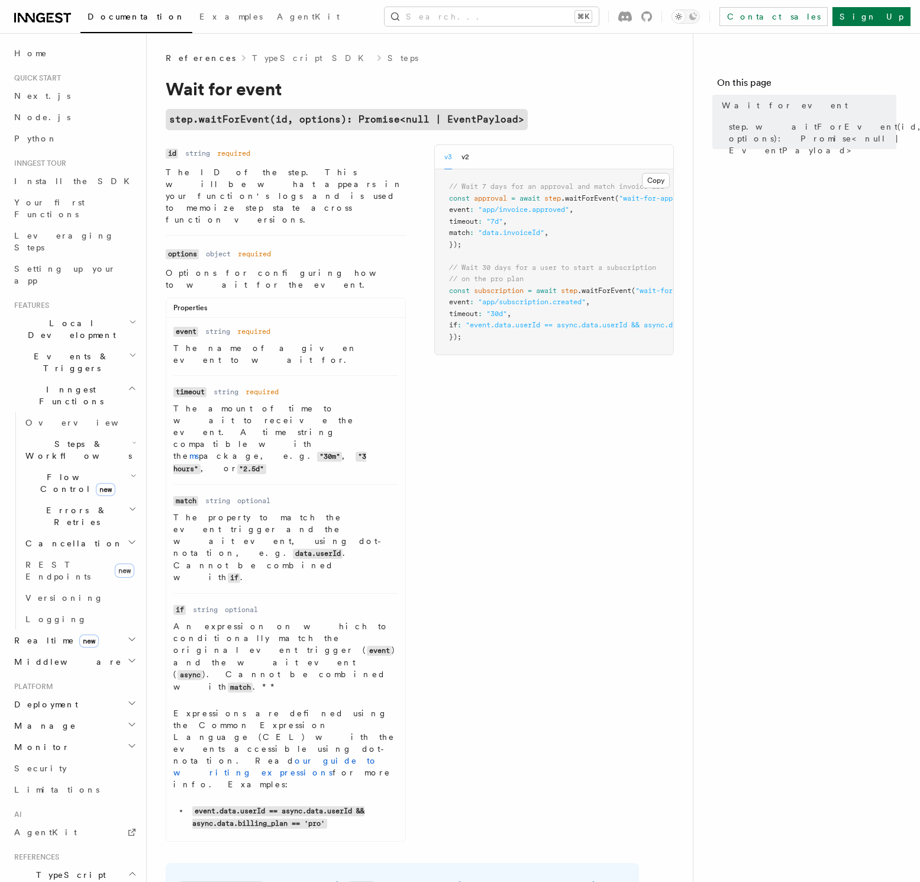
scroll to position [0, 143]
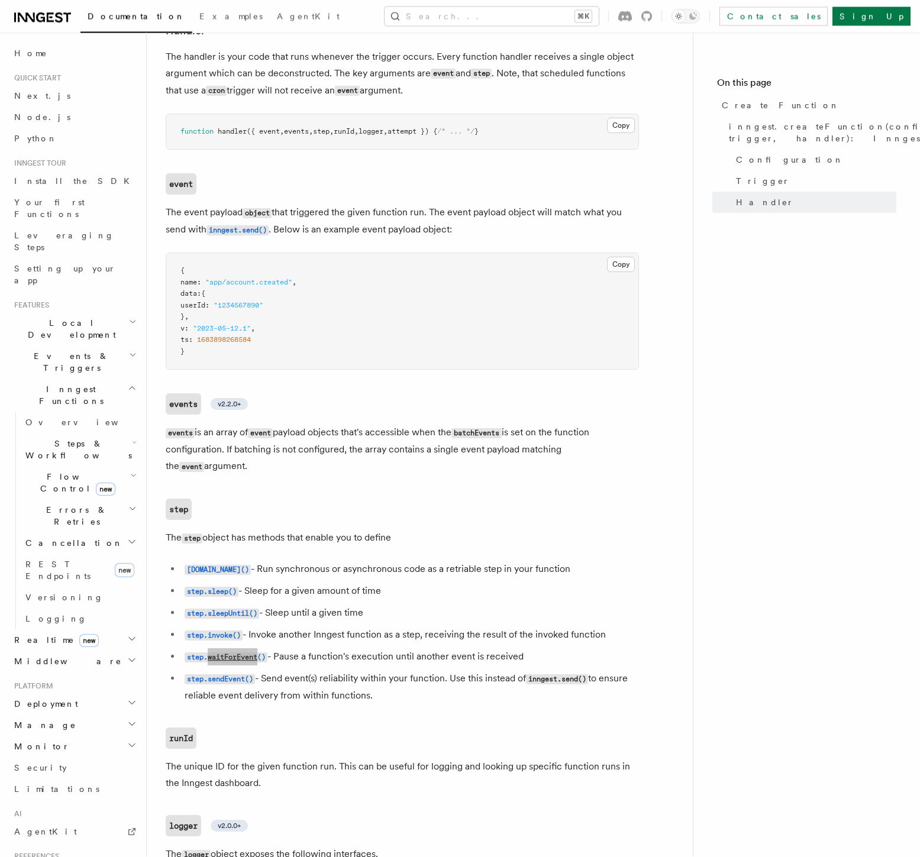
scroll to position [2170, 0]
click at [203, 653] on code "step.waitForEvent()" at bounding box center [226, 658] width 83 height 10
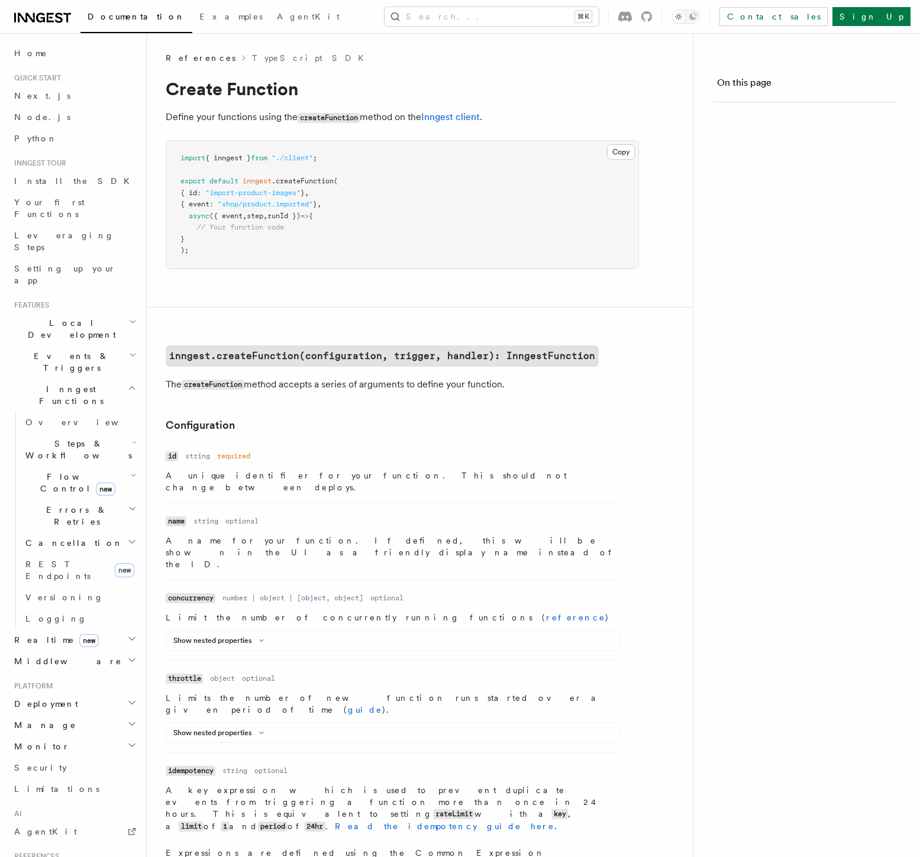
scroll to position [2170, 0]
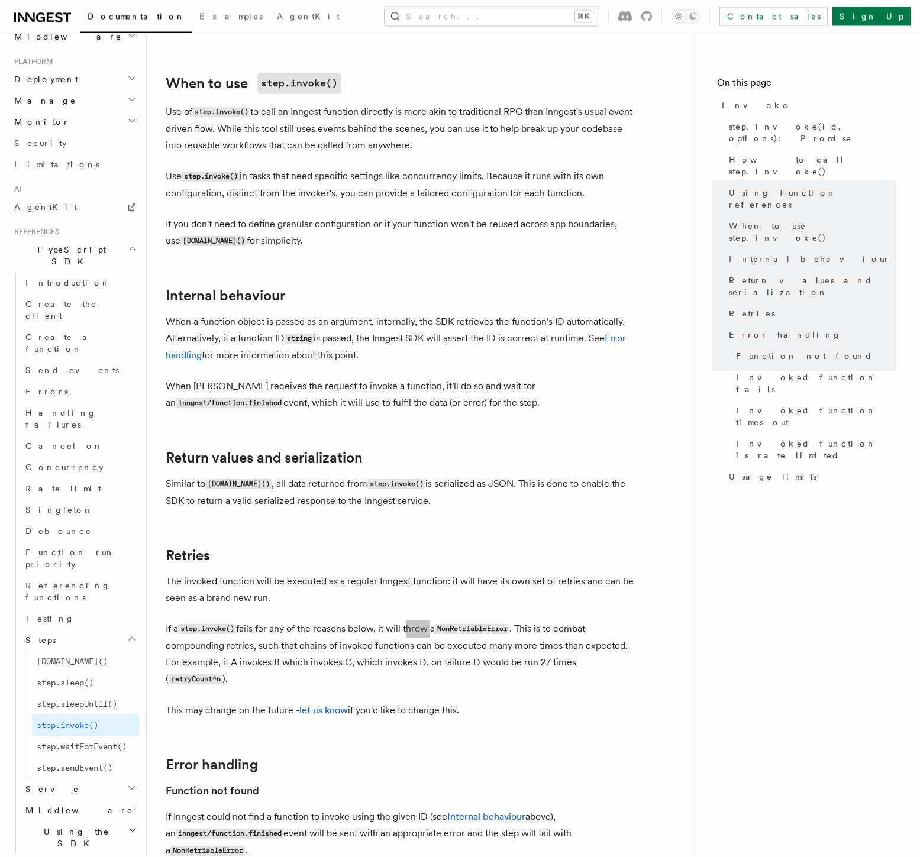
scroll to position [499, 0]
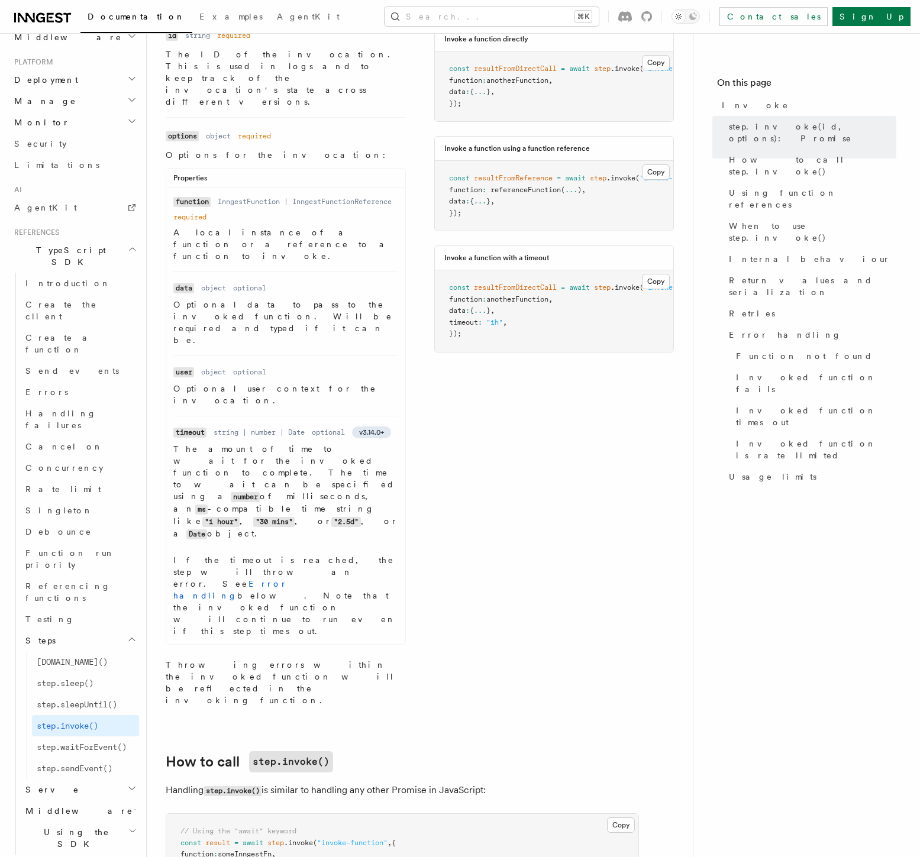
click at [424, 506] on div "Name id Type string Required required Description The ID of the invocation. Thi…" at bounding box center [420, 370] width 508 height 687
